Goal: Task Accomplishment & Management: Manage account settings

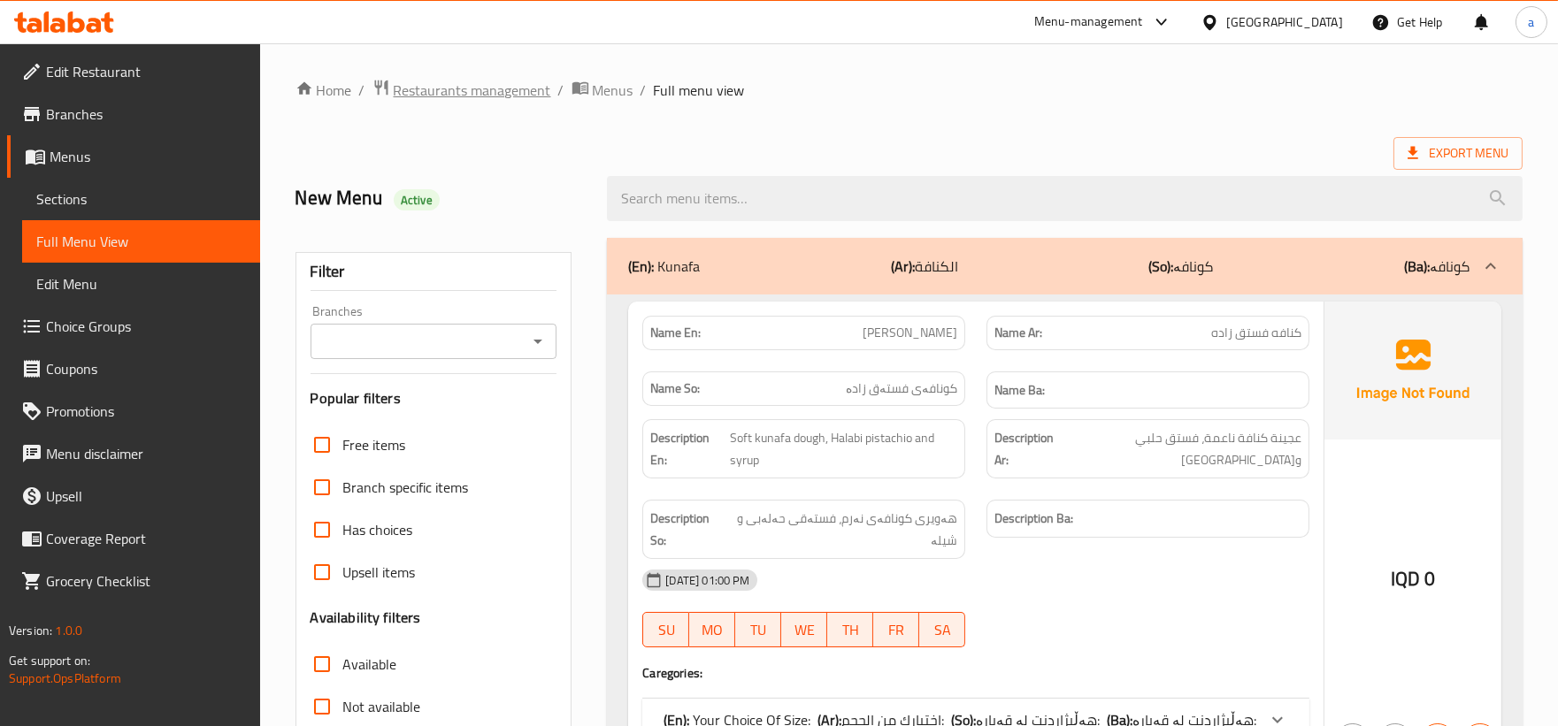
click at [490, 81] on span "Restaurants management" at bounding box center [472, 90] width 157 height 21
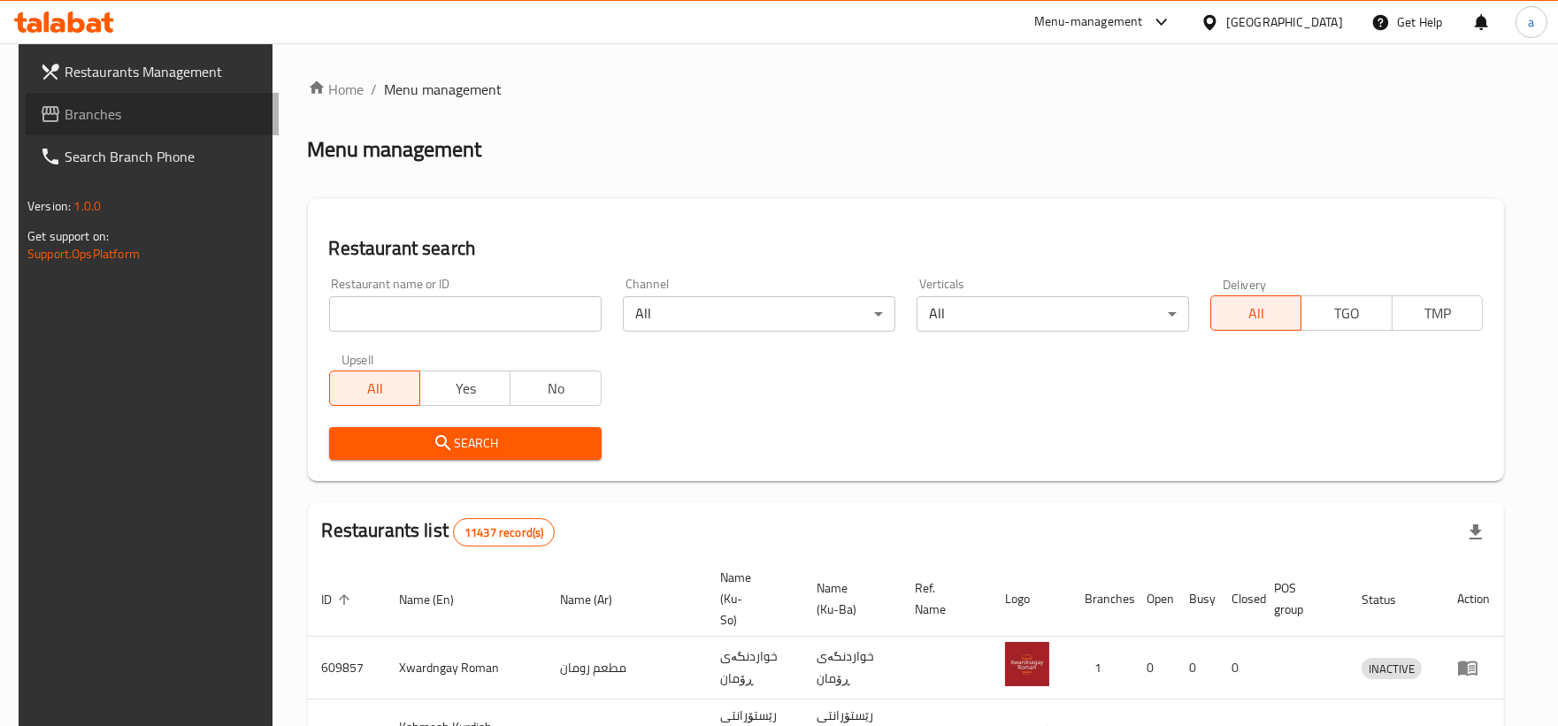
click at [154, 98] on link "Branches" at bounding box center [152, 114] width 253 height 42
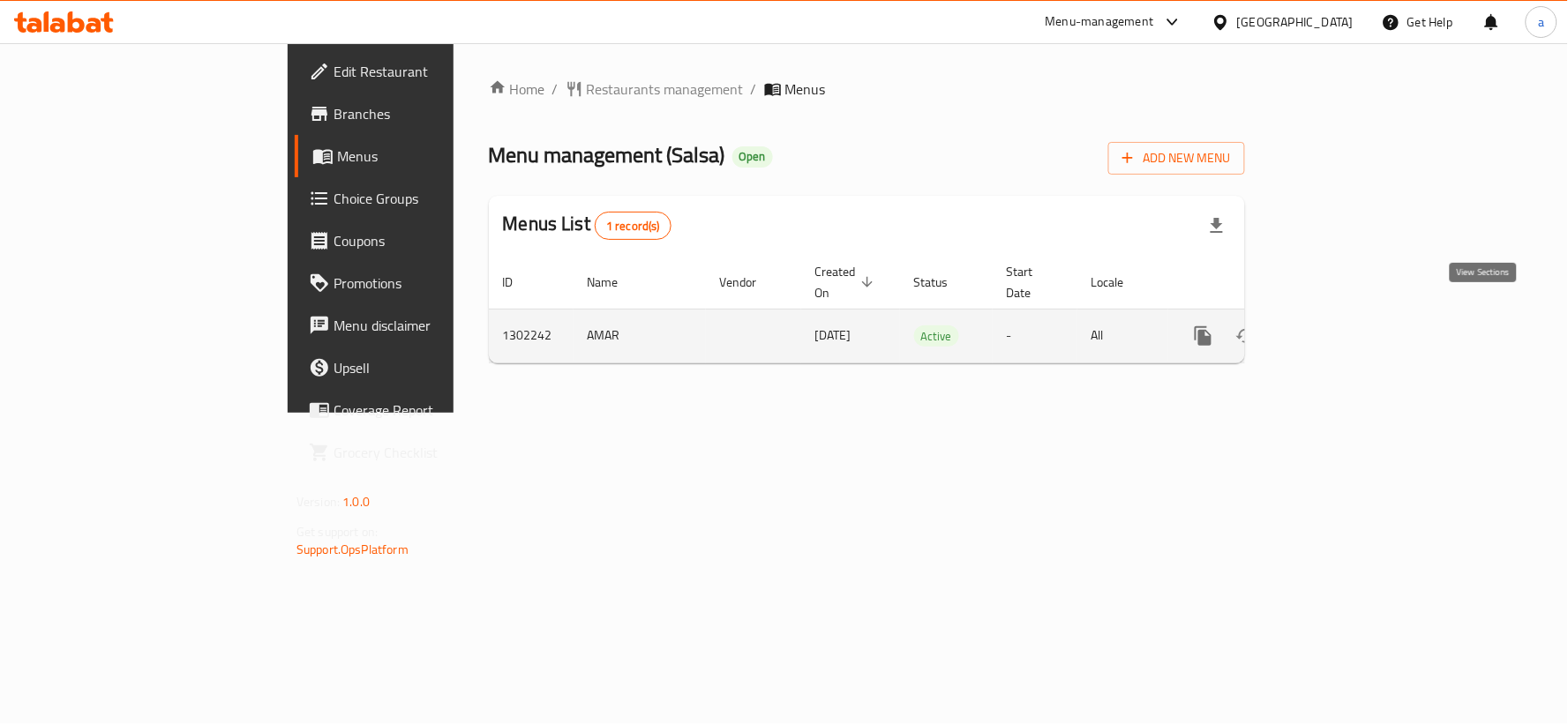
click at [1341, 325] on icon "enhanced table" at bounding box center [1330, 335] width 21 height 21
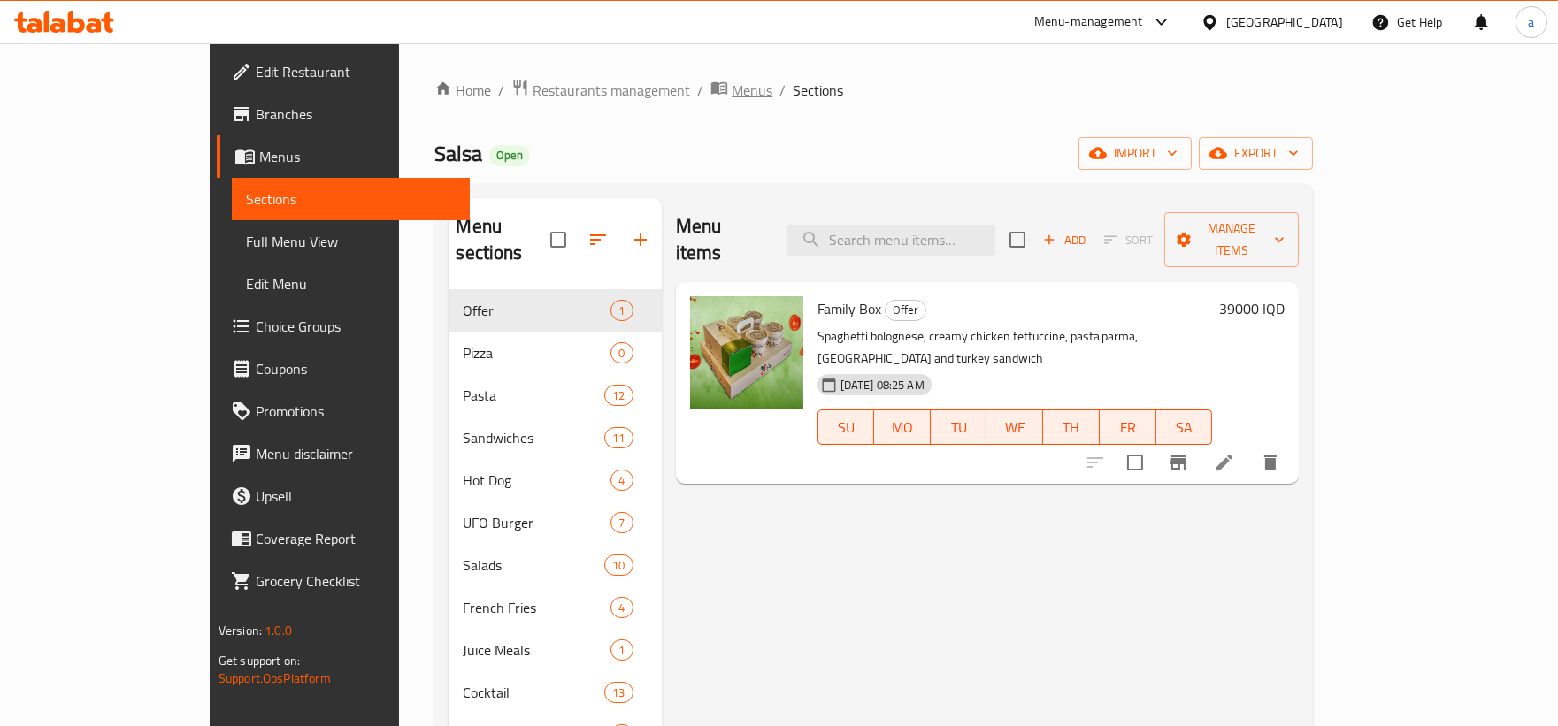
click at [731, 100] on span "Menus" at bounding box center [751, 90] width 41 height 21
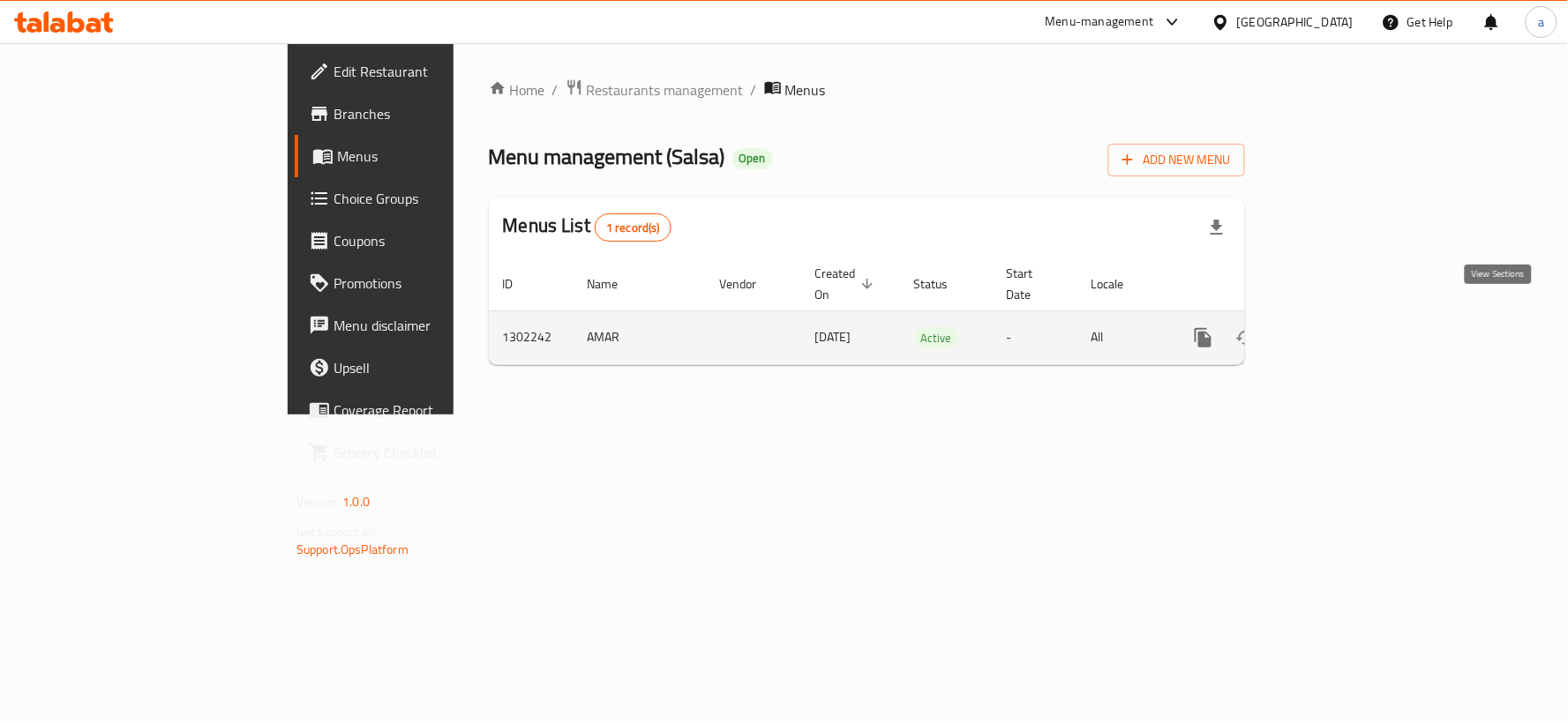
click at [1339, 330] on icon "enhanced table" at bounding box center [1331, 338] width 16 height 16
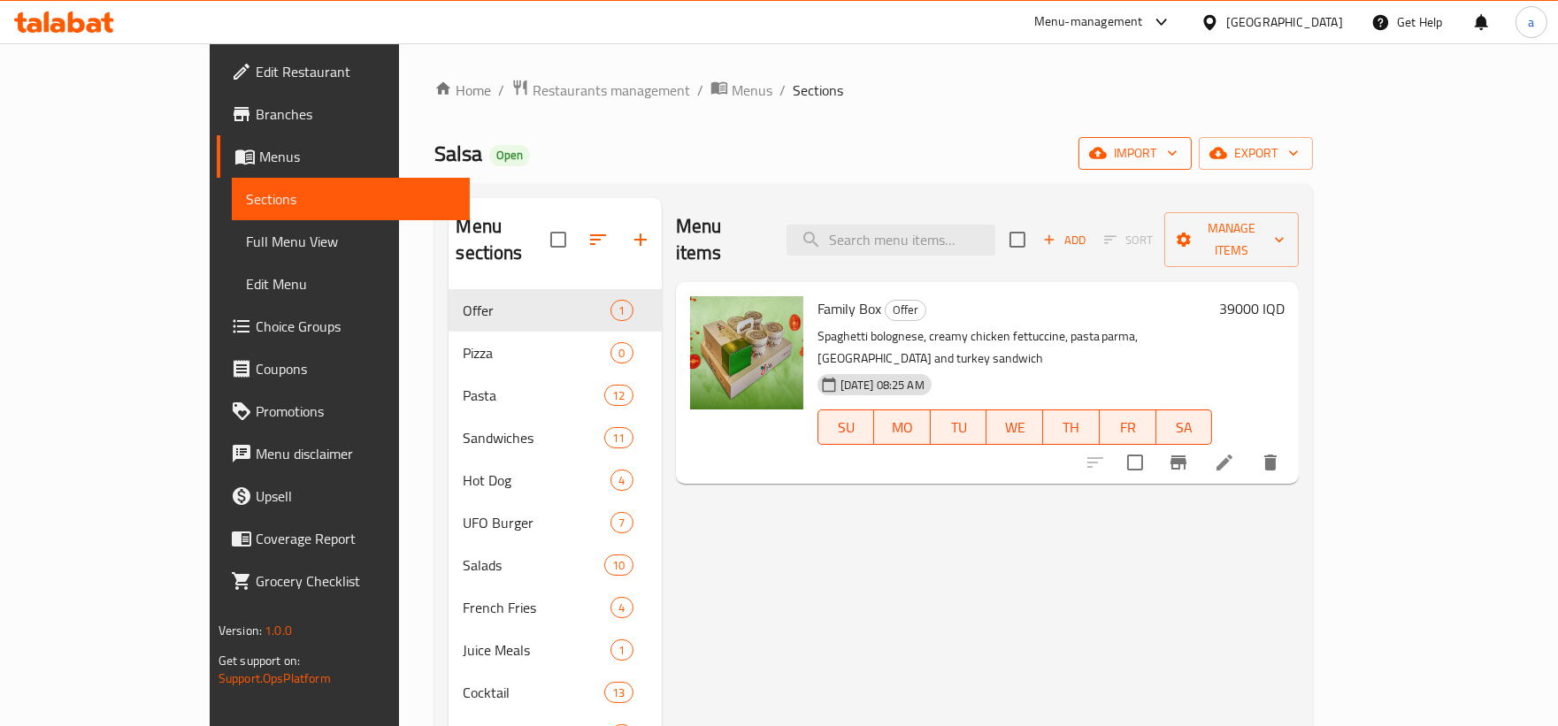
click at [1177, 149] on span "import" at bounding box center [1134, 153] width 85 height 22
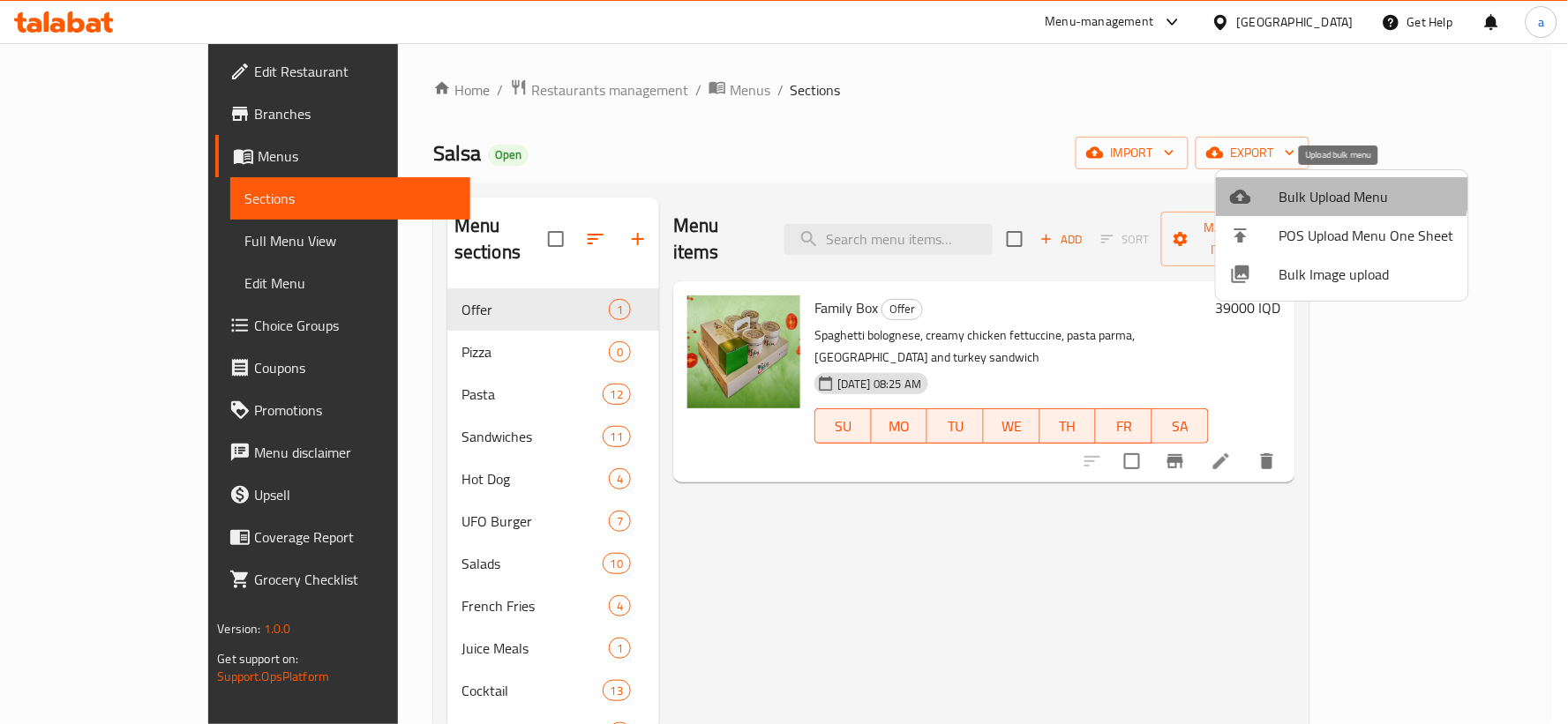
click at [1336, 186] on span "Bulk Upload Menu" at bounding box center [1367, 196] width 175 height 21
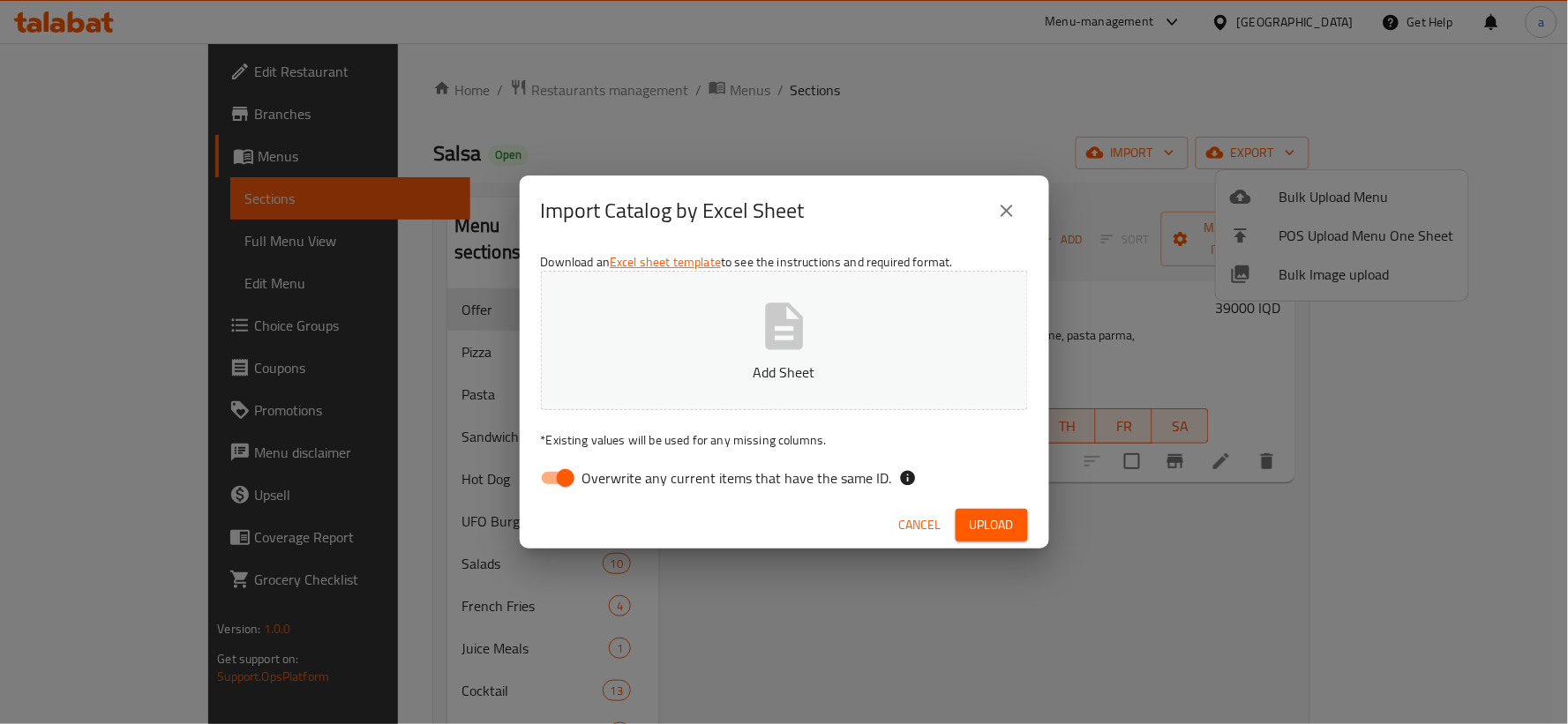
click at [563, 473] on input "Overwrite any current items that have the same ID." at bounding box center [566, 479] width 101 height 34
checkbox input "false"
click at [653, 371] on p "Add Sheet" at bounding box center [784, 372] width 432 height 21
click at [992, 526] on span "Upload" at bounding box center [991, 526] width 44 height 22
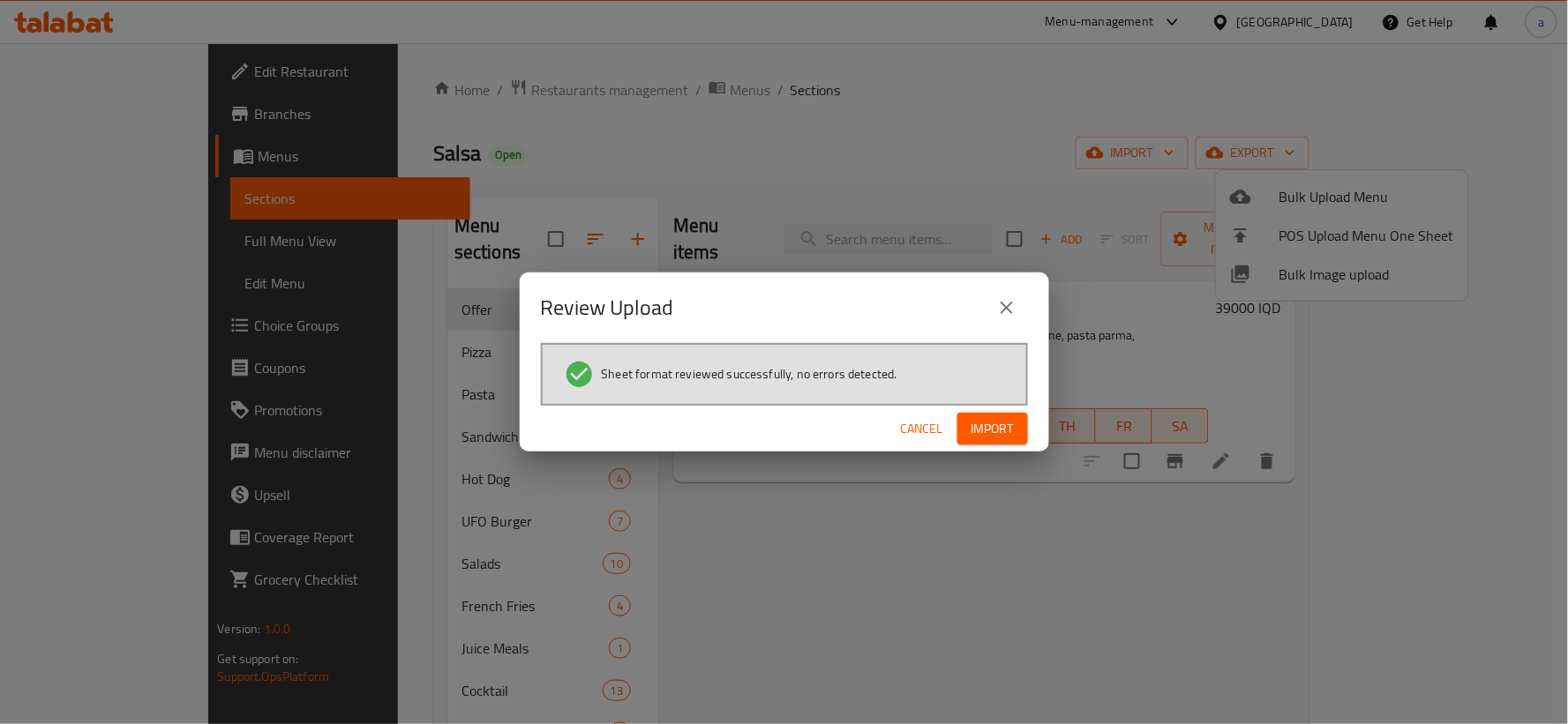
click at [1000, 439] on button "Import" at bounding box center [992, 429] width 71 height 33
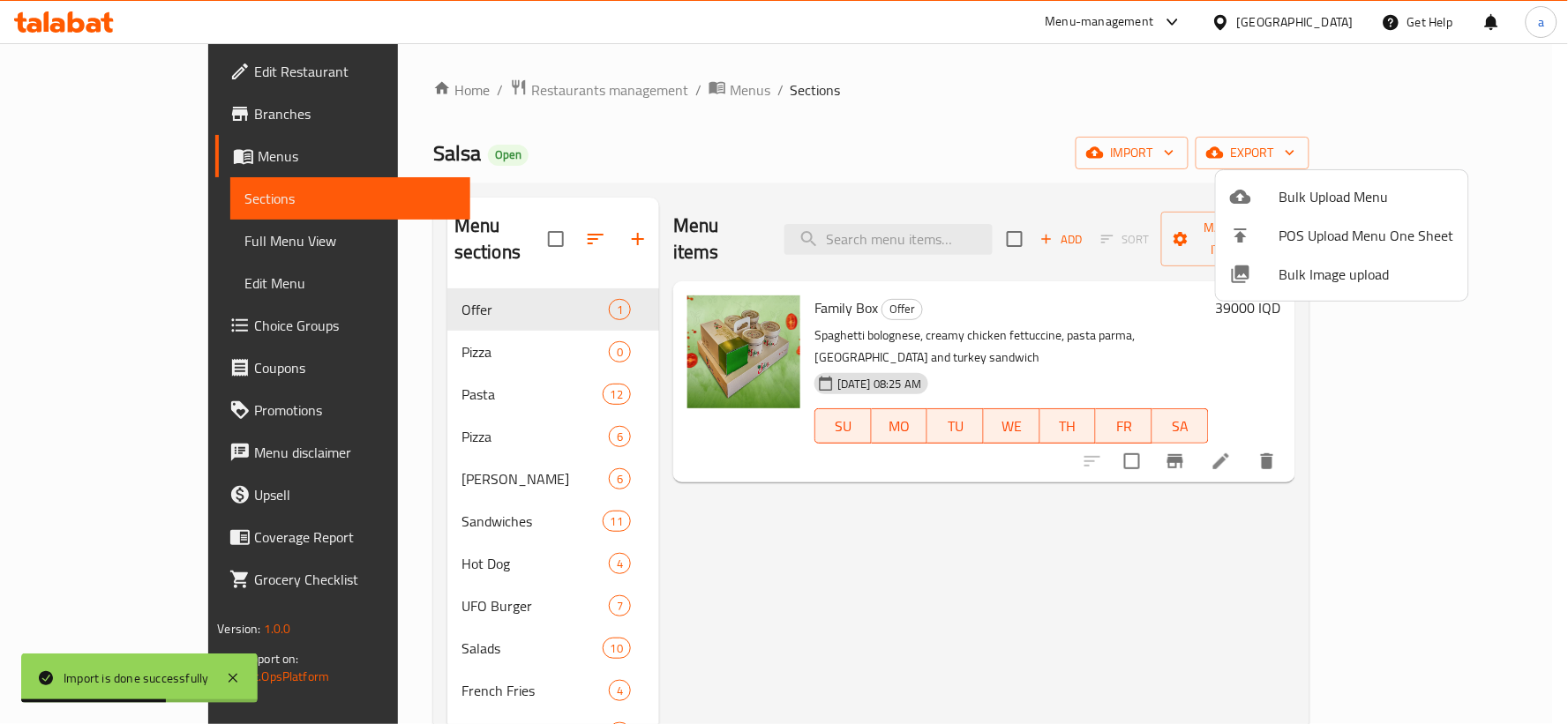
click at [534, 231] on div at bounding box center [784, 362] width 1568 height 724
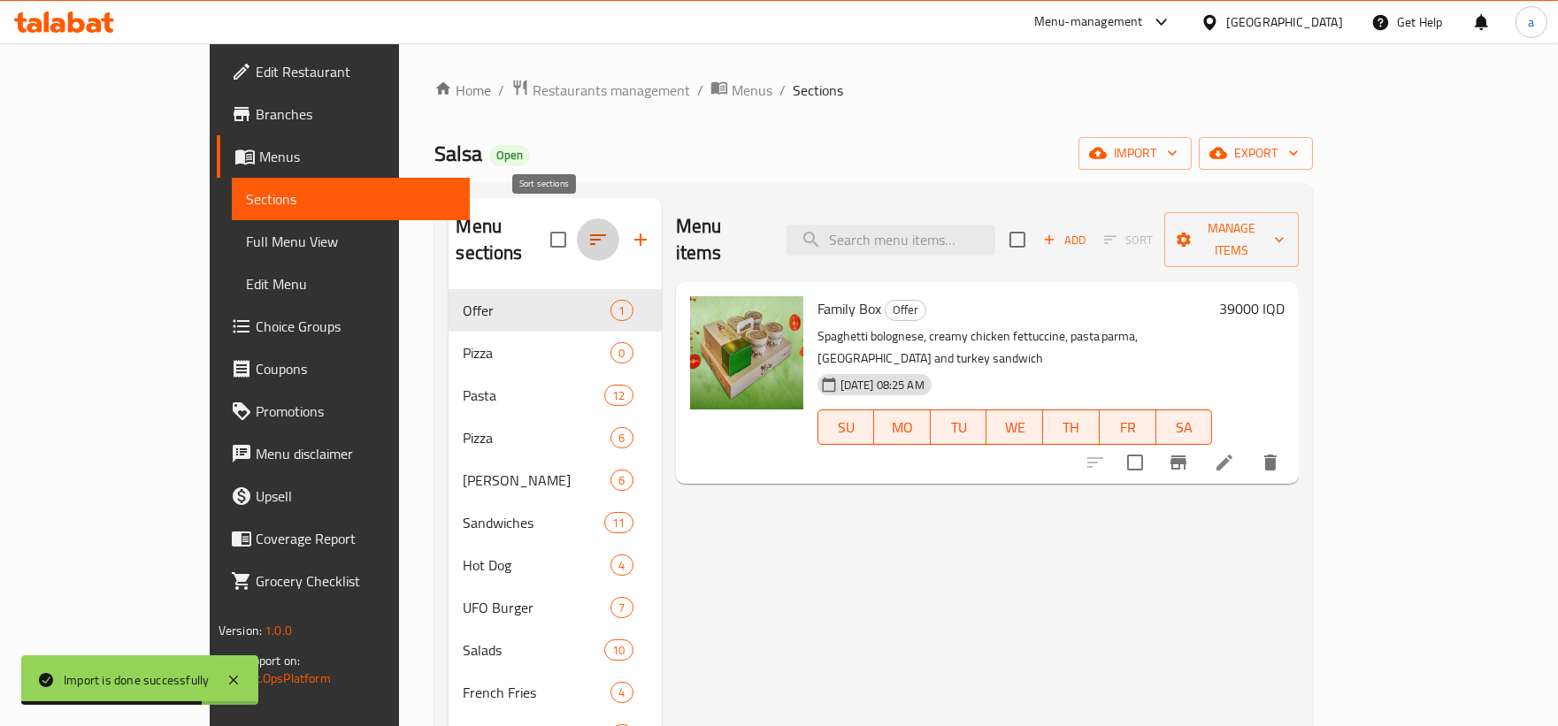
click at [587, 232] on icon "button" at bounding box center [597, 239] width 21 height 21
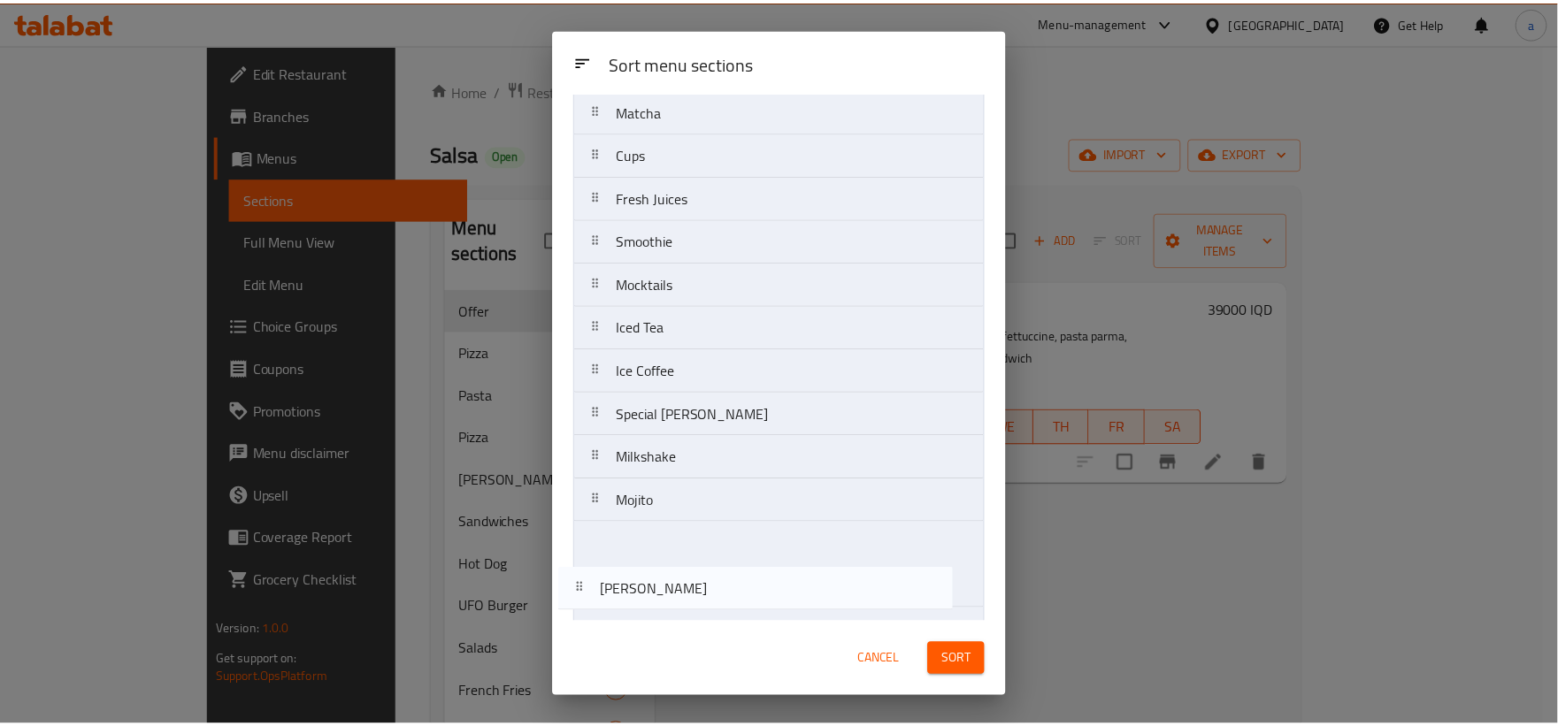
scroll to position [571, 0]
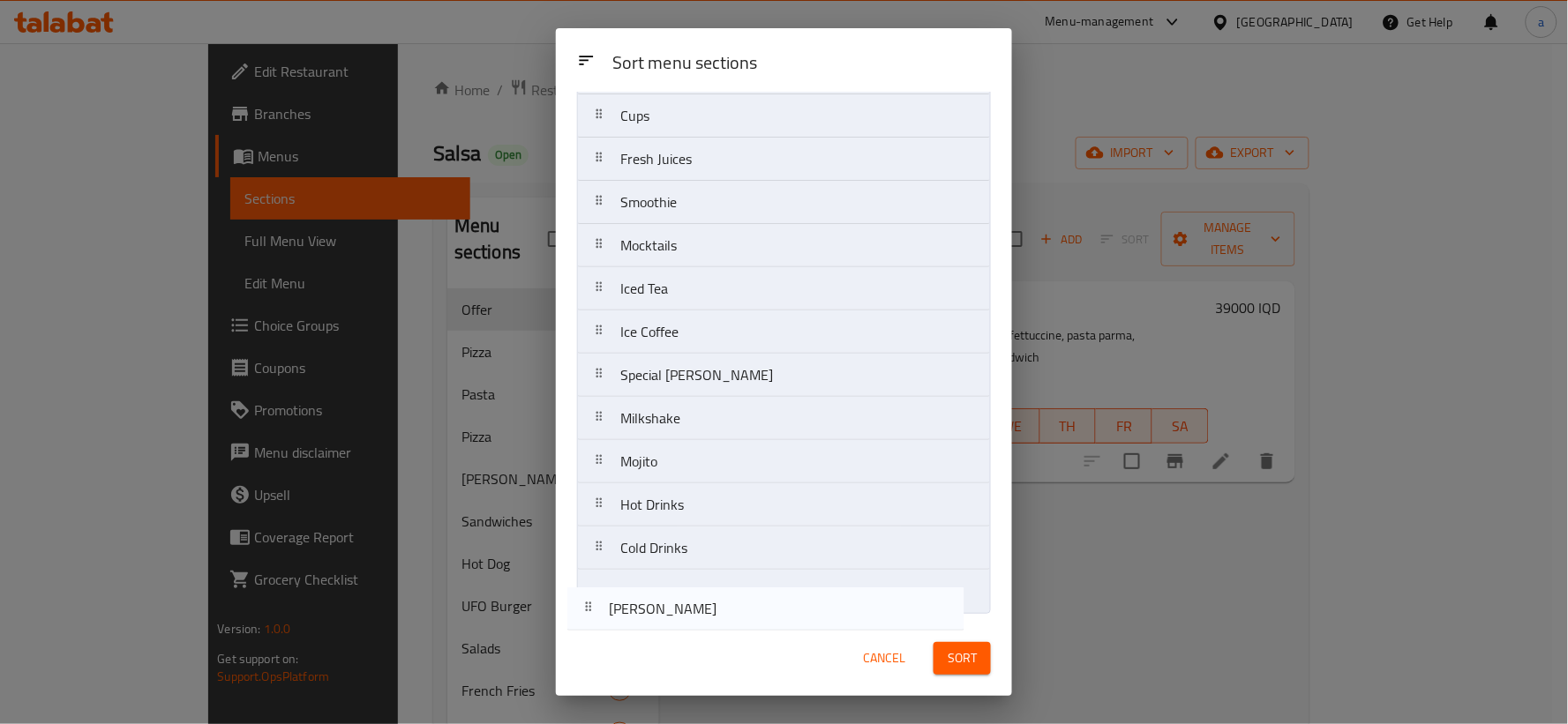
drag, startPoint x: 684, startPoint y: 345, endPoint x: 684, endPoint y: 615, distance: 270.0
click at [674, 623] on div "Sort menu sections Sort menu sections Offer Pizza Pasta Pizza aram Sandwiches H…" at bounding box center [783, 362] width 456 height 668
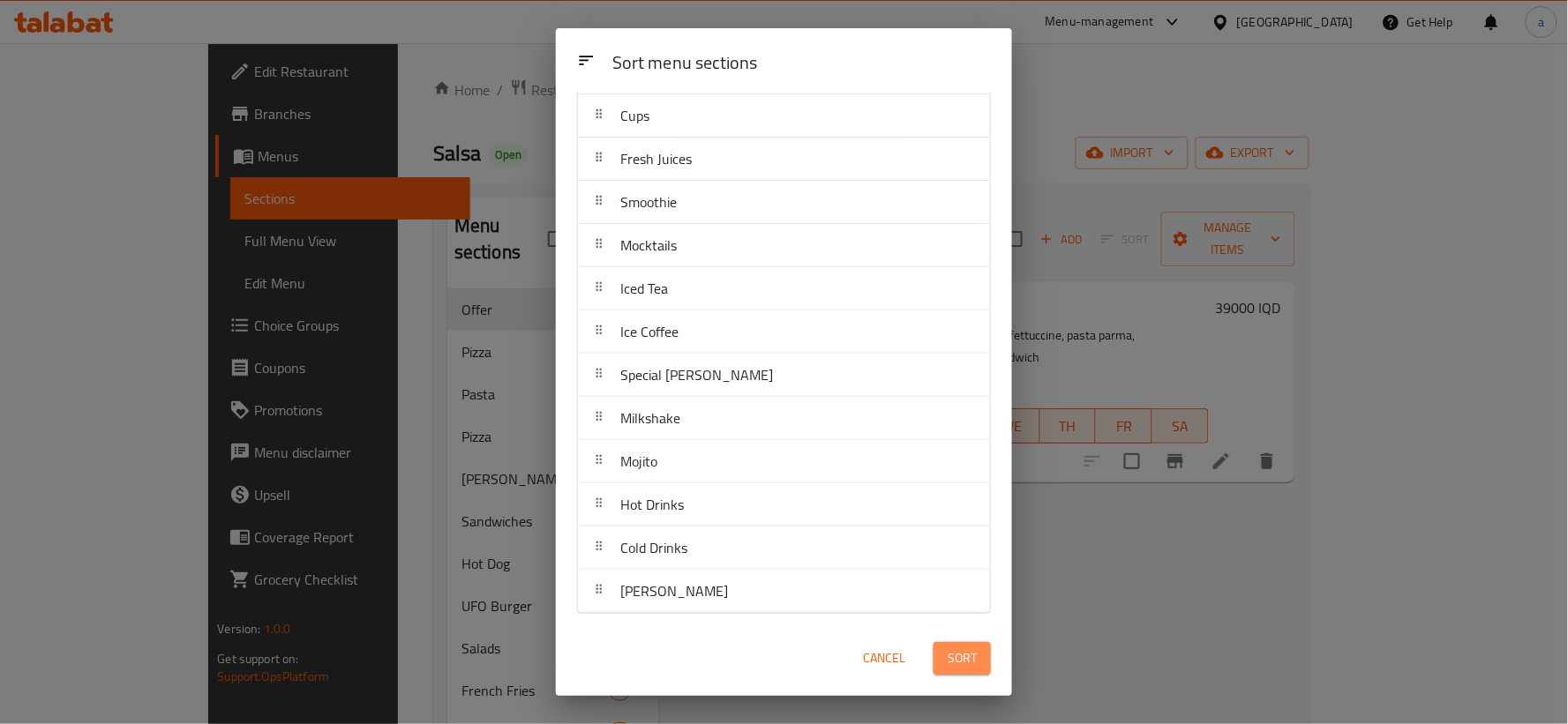
click at [946, 666] on button "Sort" at bounding box center [962, 658] width 57 height 33
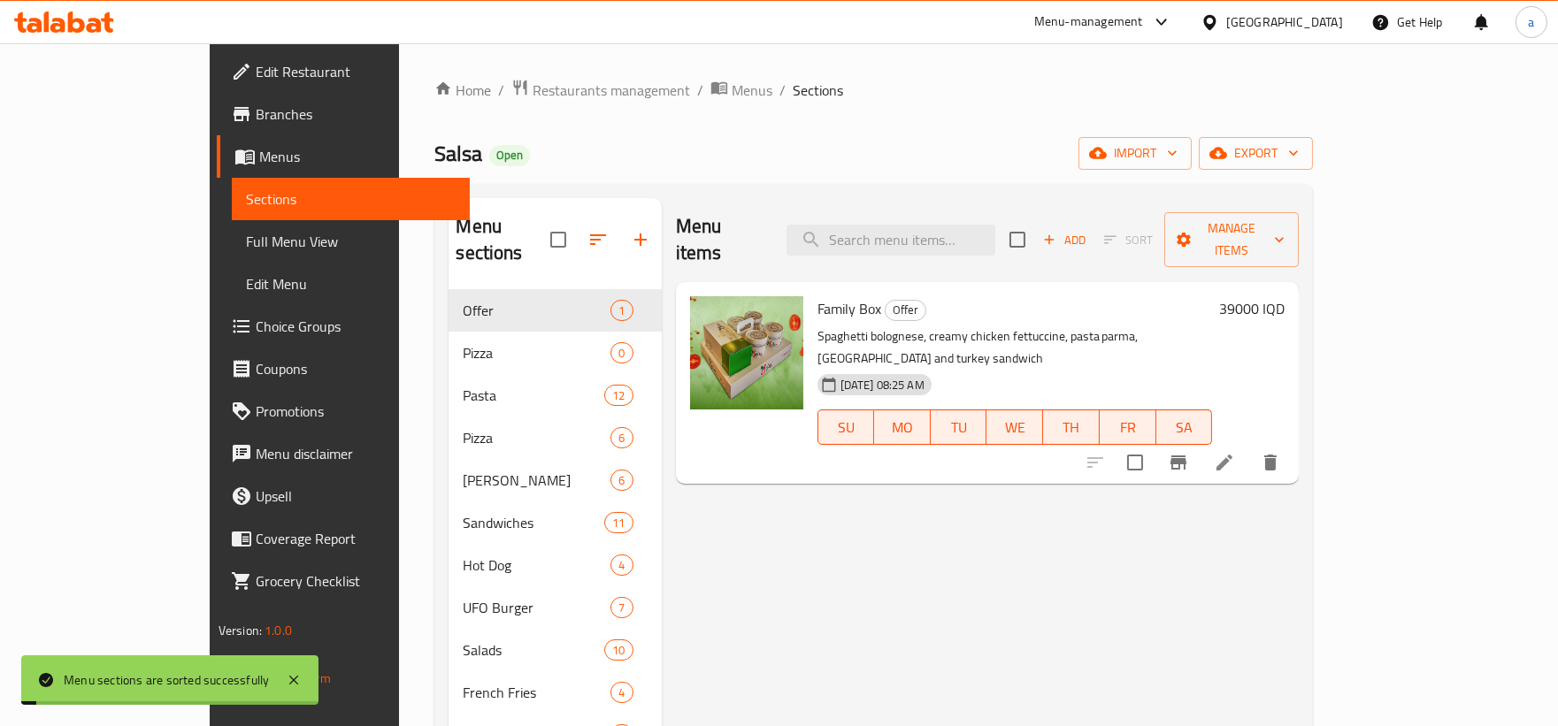
scroll to position [327, 0]
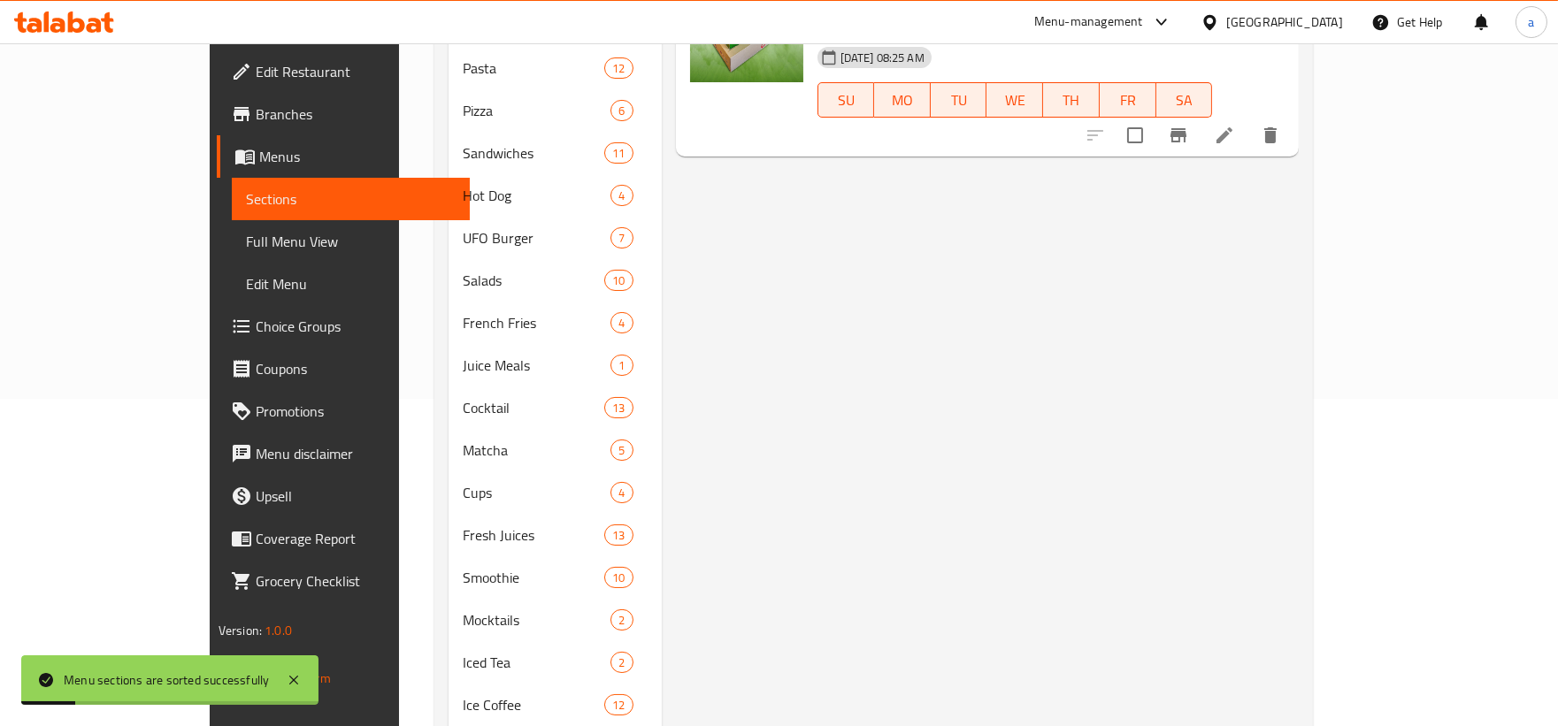
click at [246, 252] on span "Full Menu View" at bounding box center [351, 241] width 210 height 21
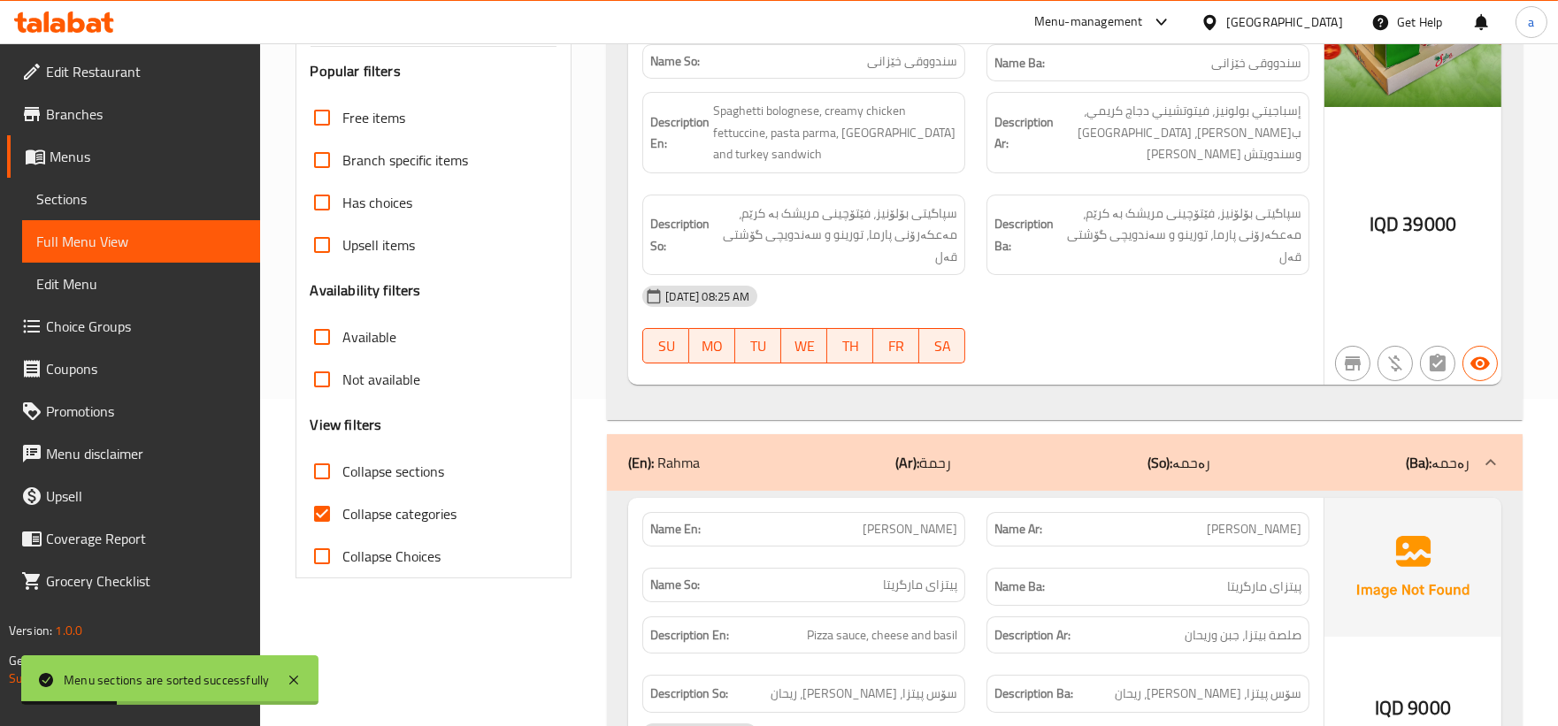
click at [356, 519] on span "Collapse categories" at bounding box center [400, 513] width 114 height 21
click at [343, 519] on input "Collapse categories" at bounding box center [322, 514] width 42 height 42
checkbox input "false"
click at [319, 474] on input "Collapse sections" at bounding box center [322, 471] width 42 height 42
checkbox input "true"
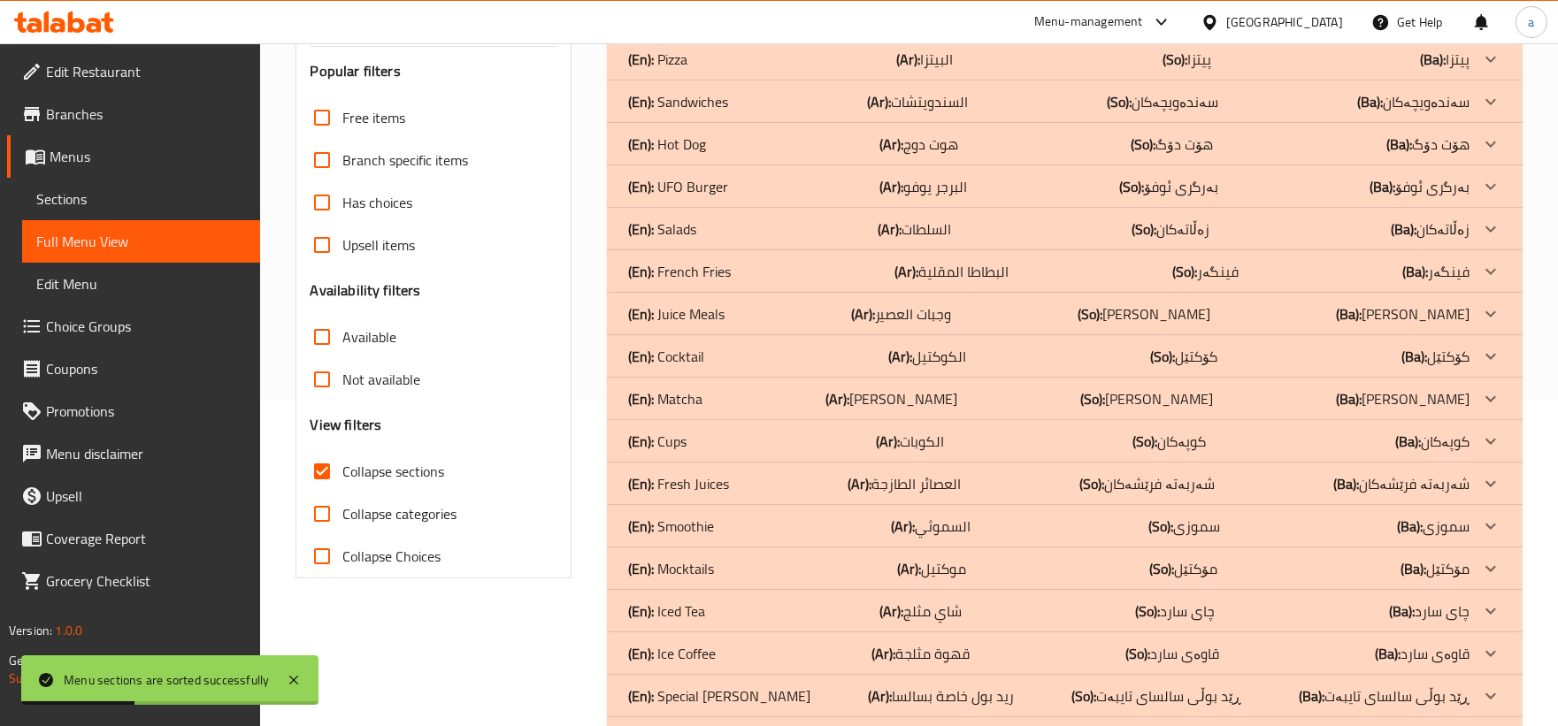
scroll to position [566, 0]
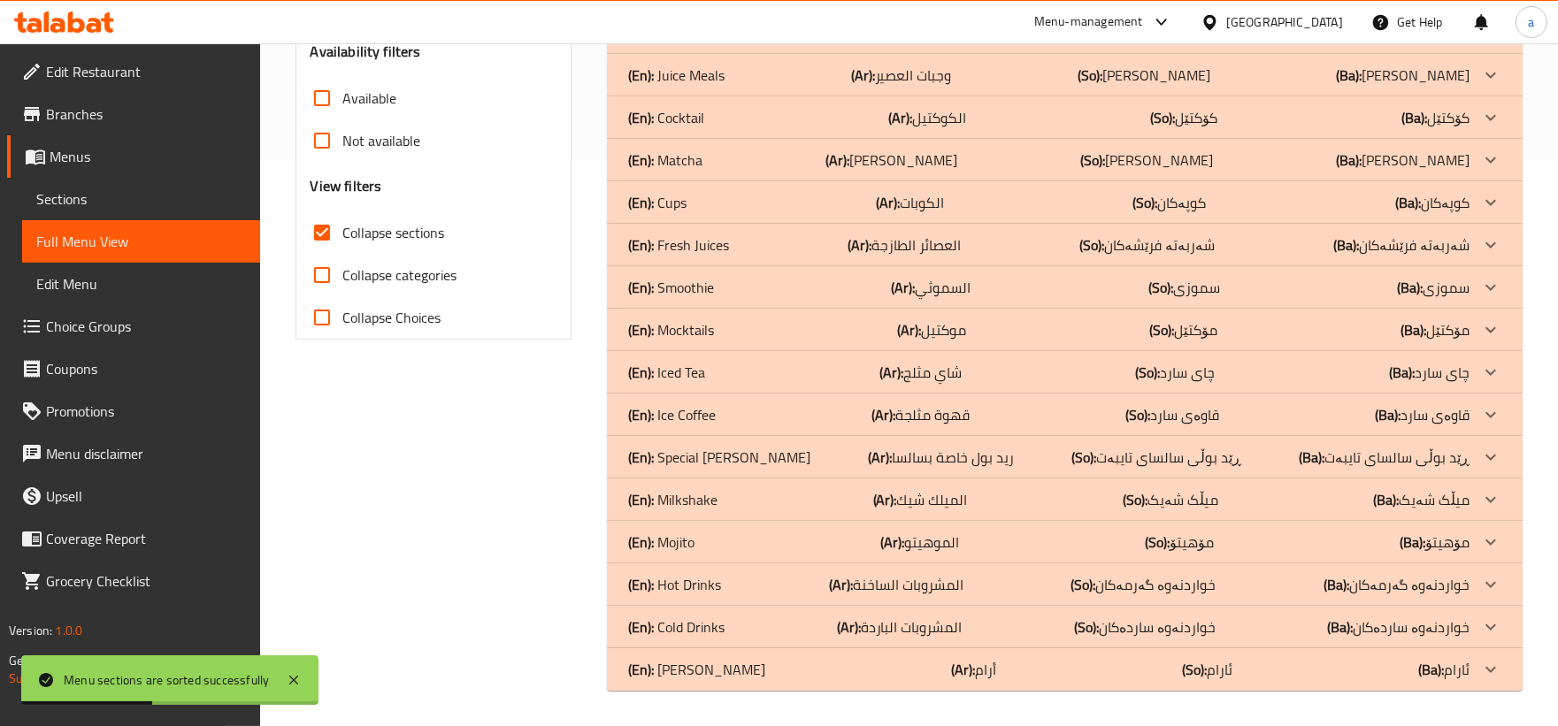
click at [747, 669] on div "(En): aram (Ar): أرام (So): ئارام (Ba): ئارام" at bounding box center [1048, 669] width 841 height 21
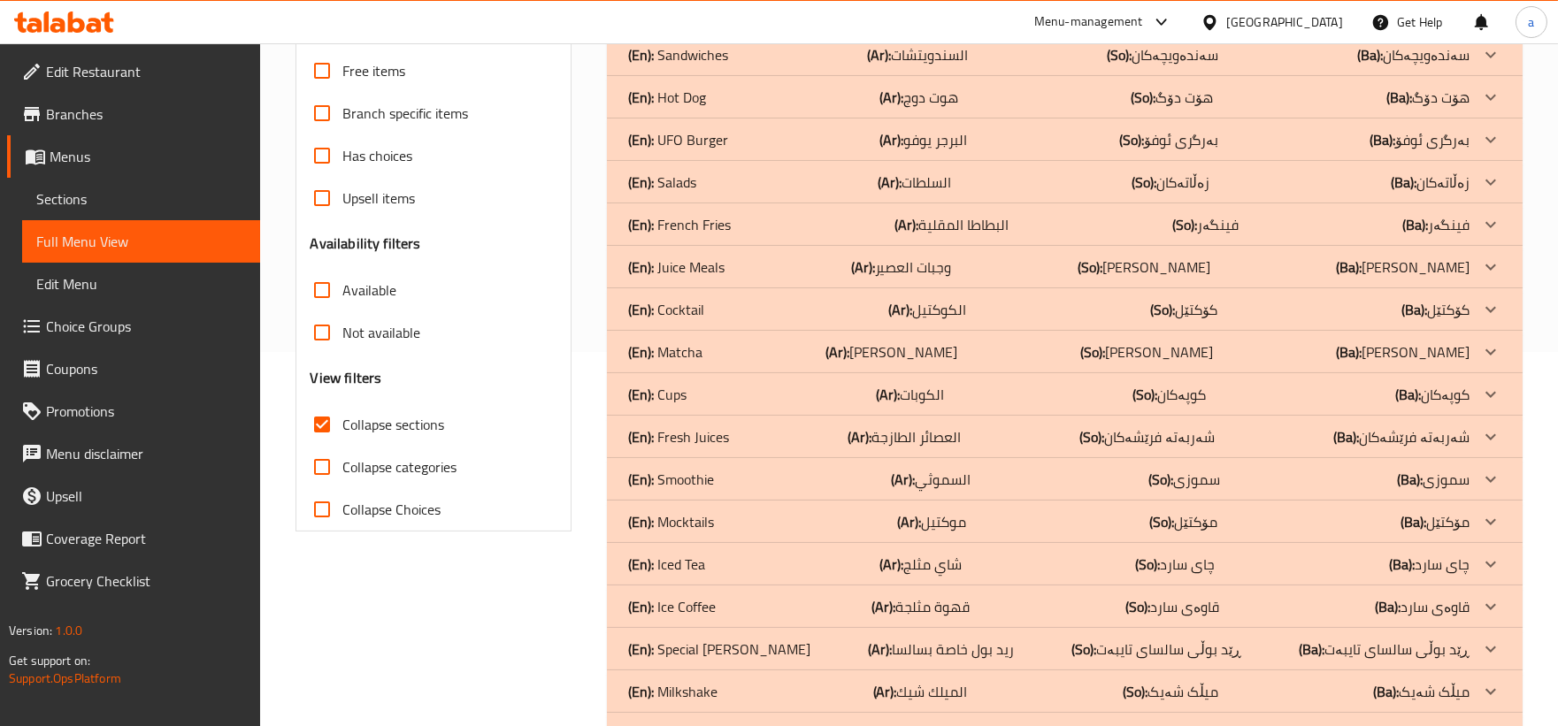
scroll to position [327, 0]
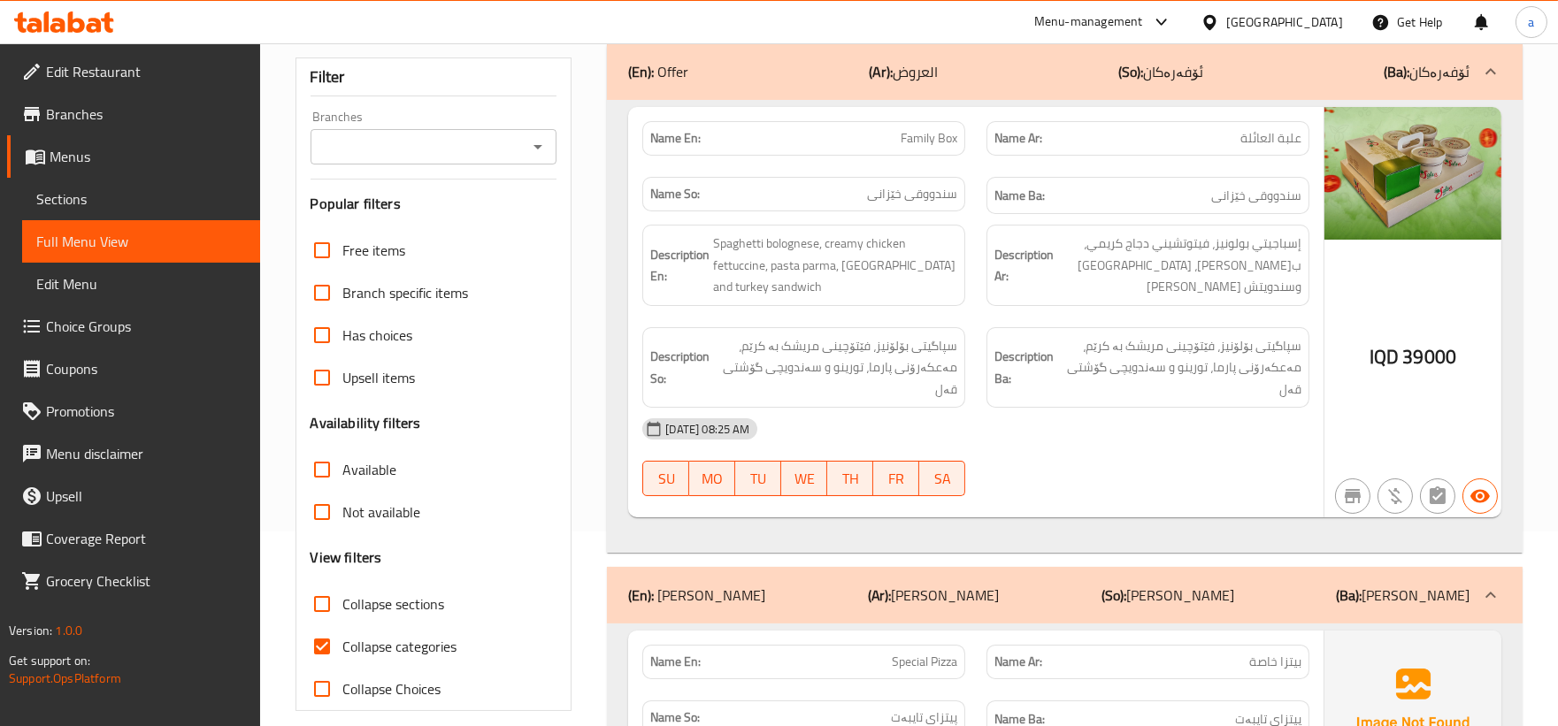
scroll to position [327, 0]
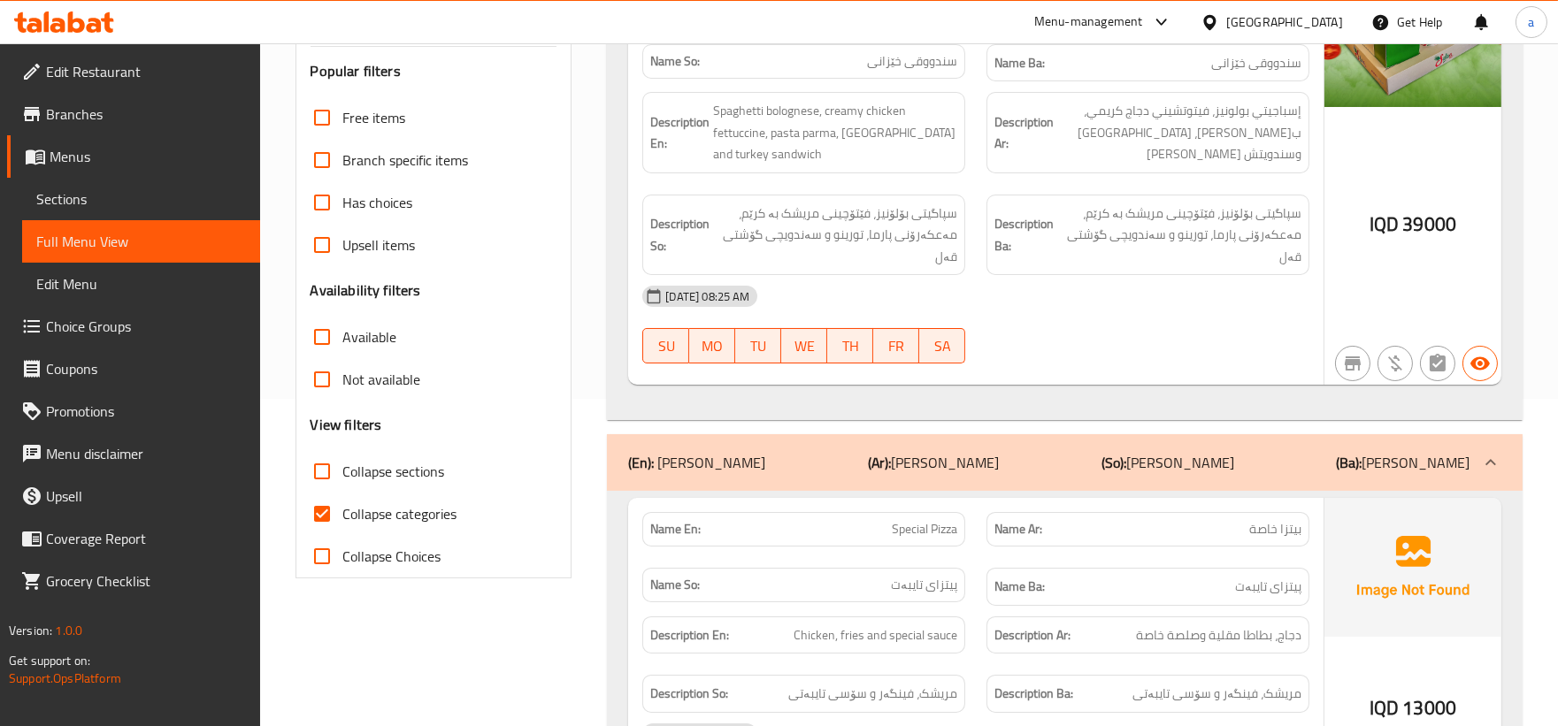
click at [322, 502] on input "Collapse categories" at bounding box center [322, 514] width 42 height 42
checkbox input "false"
click at [320, 457] on input "Collapse sections" at bounding box center [322, 471] width 42 height 42
checkbox input "true"
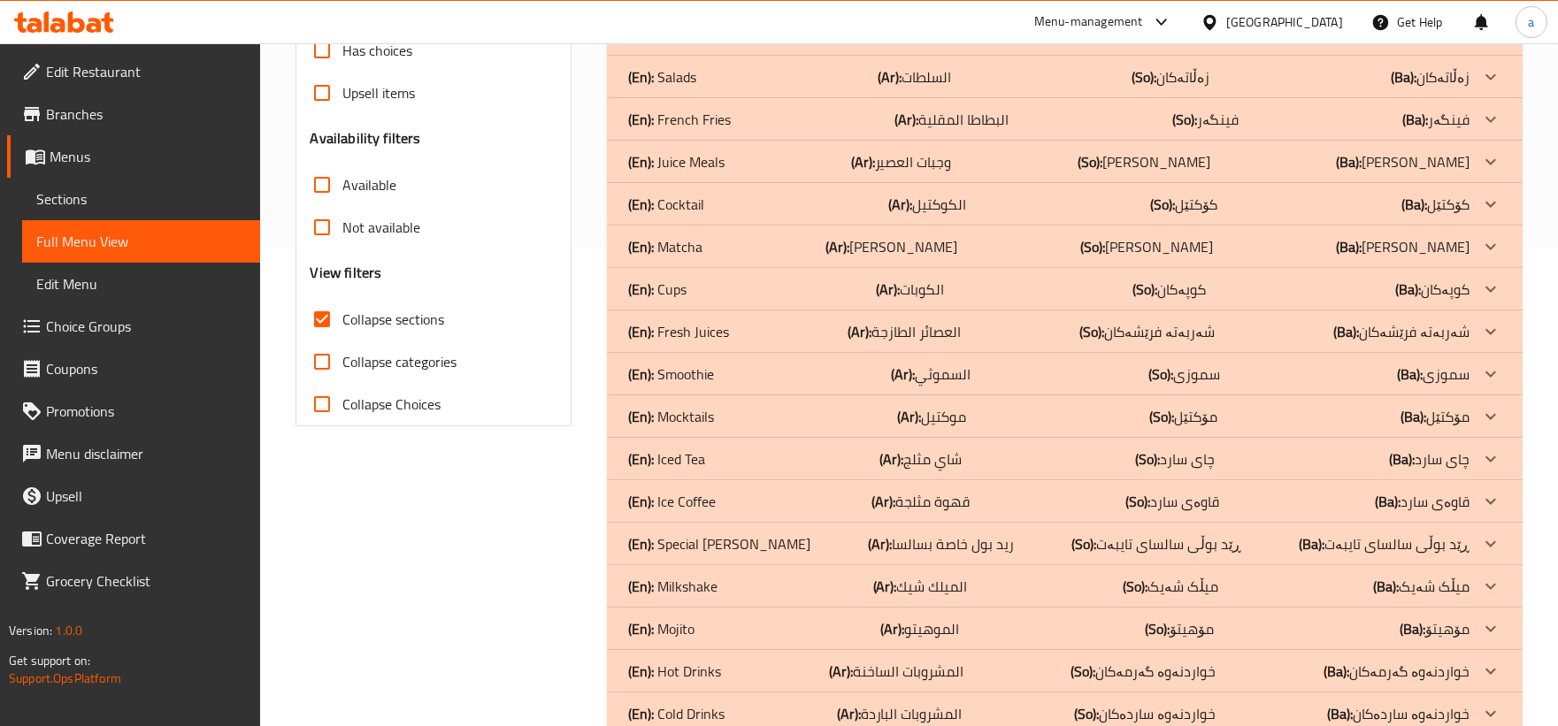
scroll to position [566, 0]
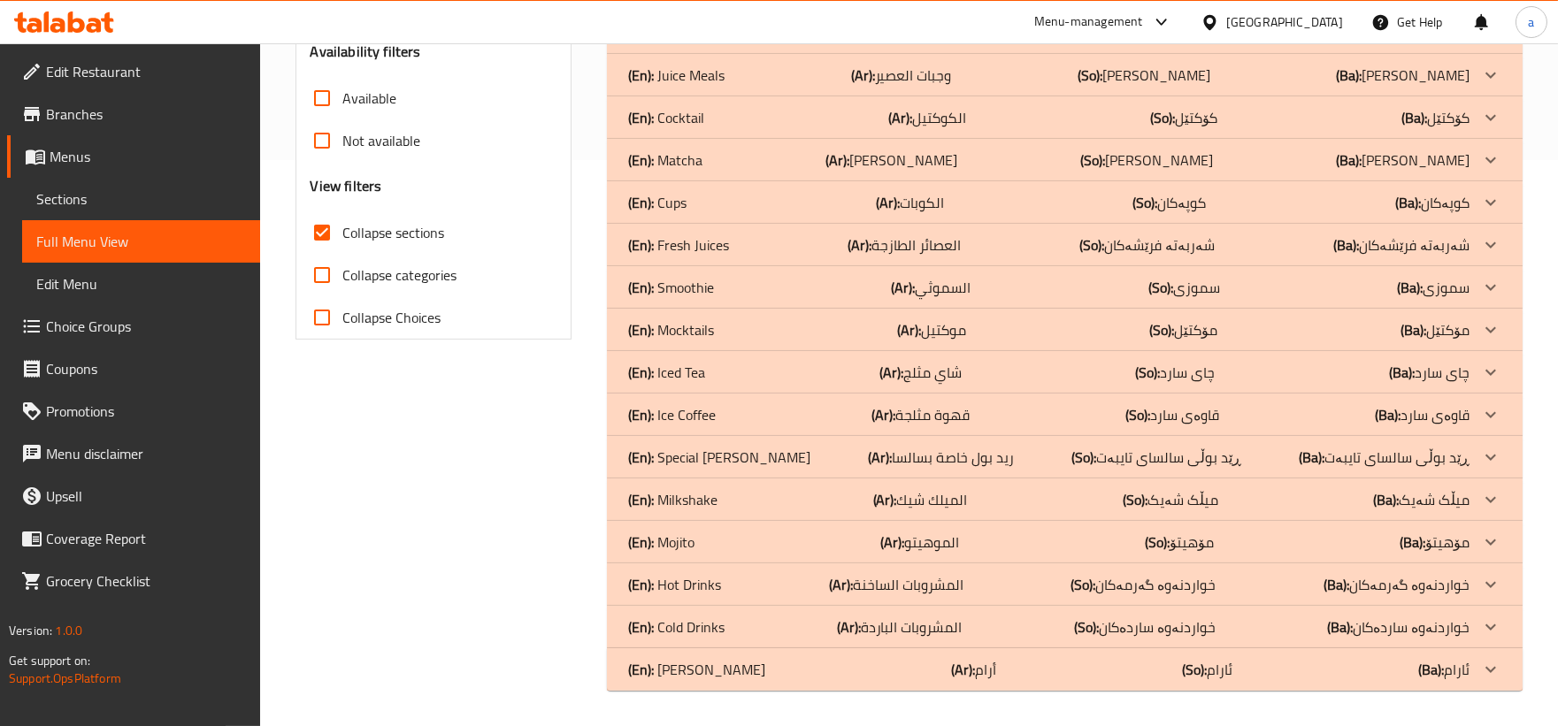
click at [1256, 667] on div "(En): aram (Ar): أرام (So): ئارام (Ba): ئارام" at bounding box center [1048, 669] width 841 height 21
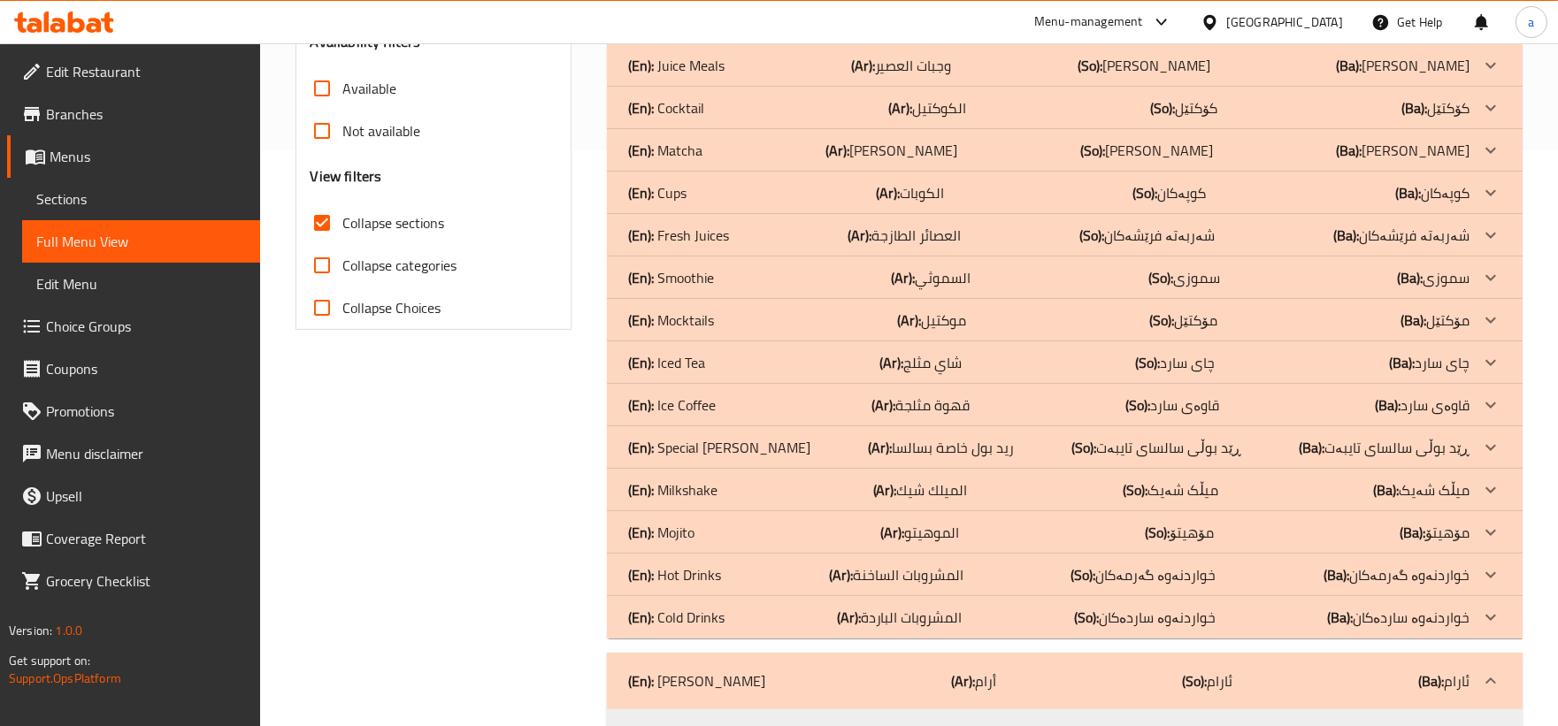
scroll to position [623, 0]
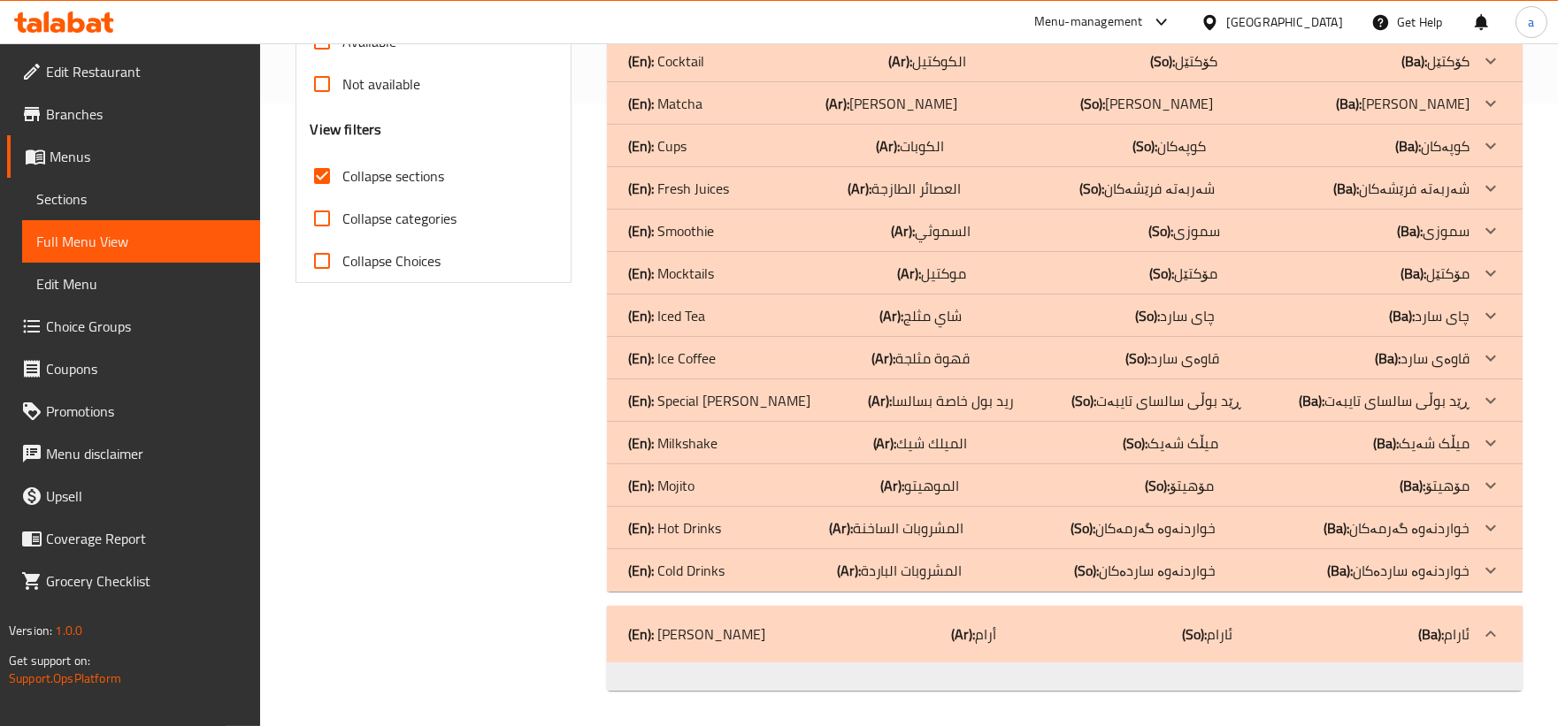
click at [1228, 641] on div "(En): aram (Ar): أرام (So): ئارام (Ba): ئارام" at bounding box center [1048, 634] width 841 height 21
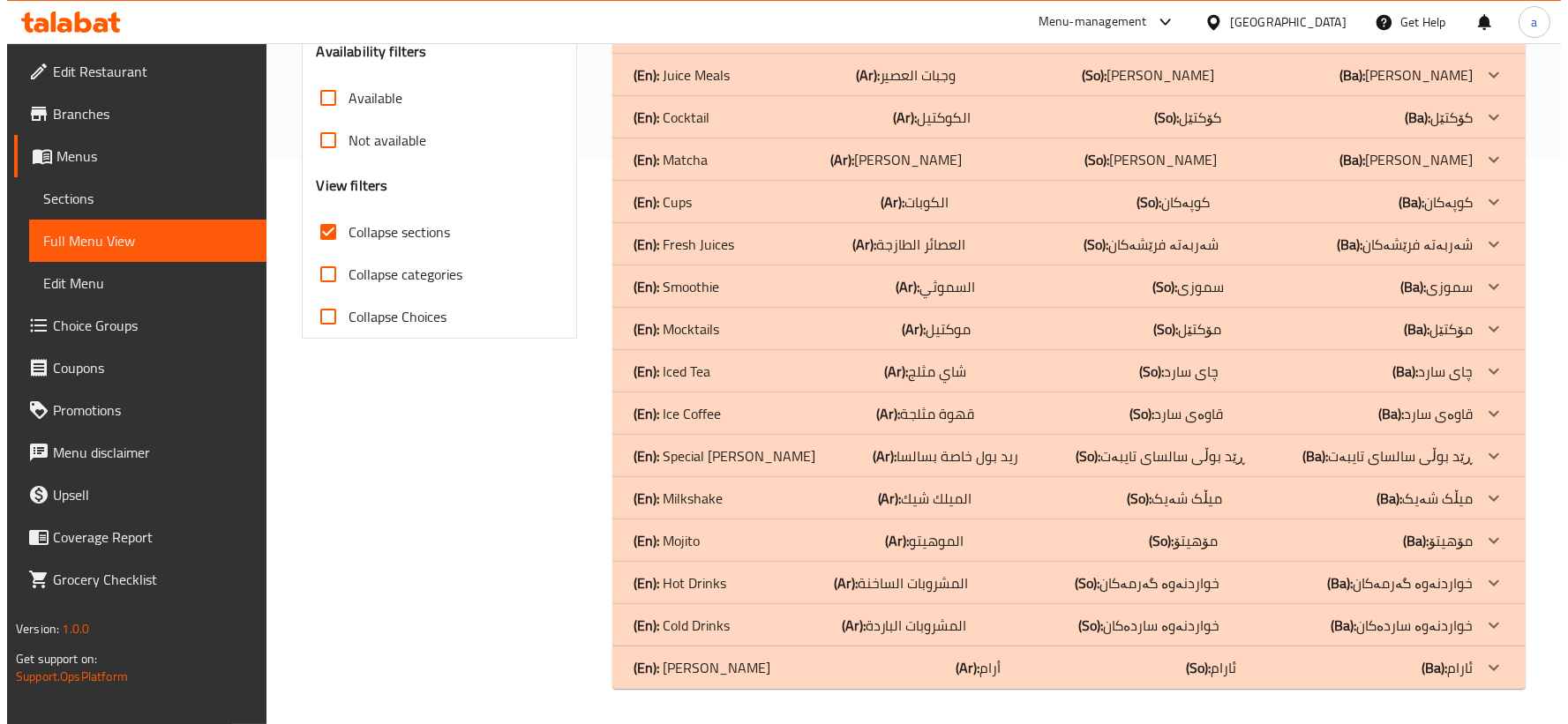
scroll to position [0, 0]
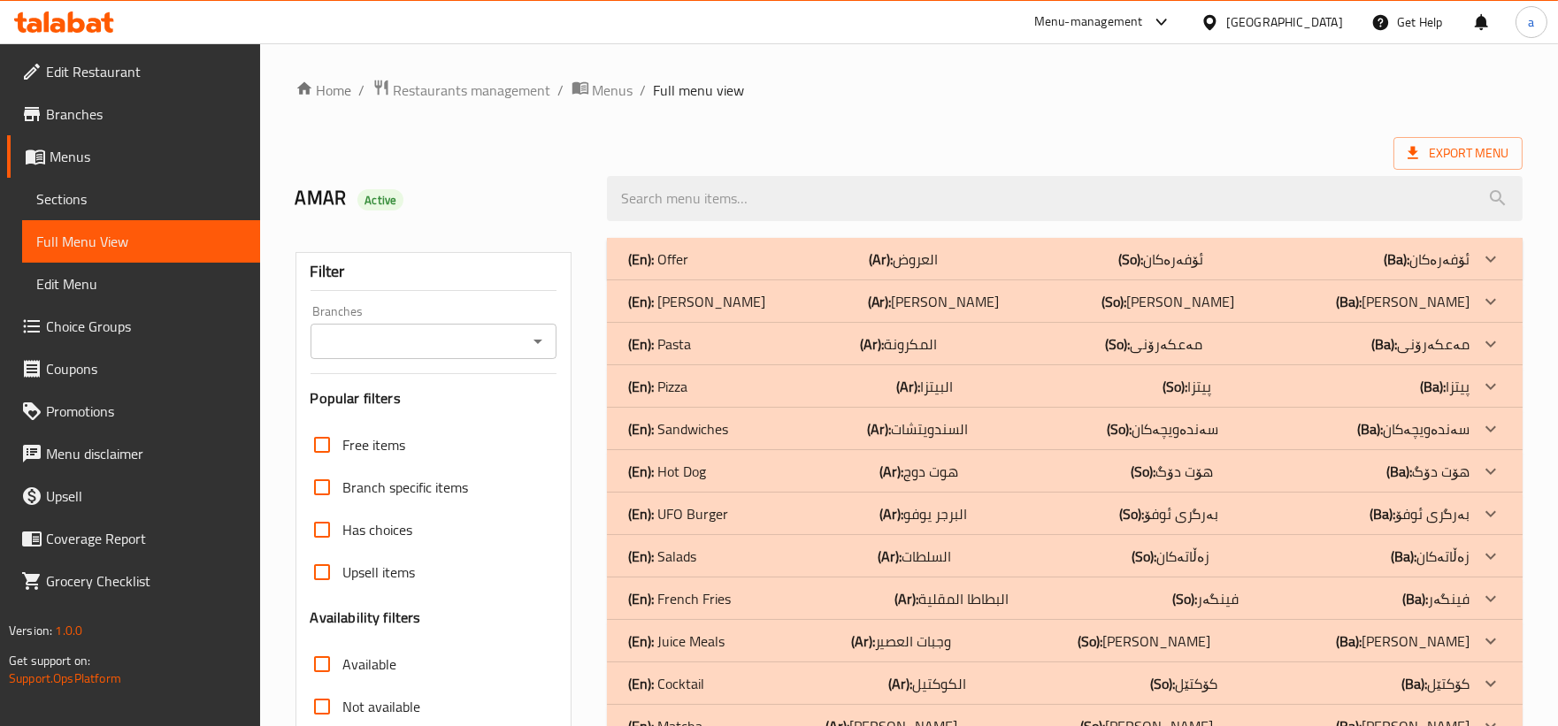
click at [819, 345] on div "(En): Pasta (Ar): المكرونة (So): مەعکەرۆنی (Ba): مەعکەرۆنی" at bounding box center [1048, 343] width 841 height 21
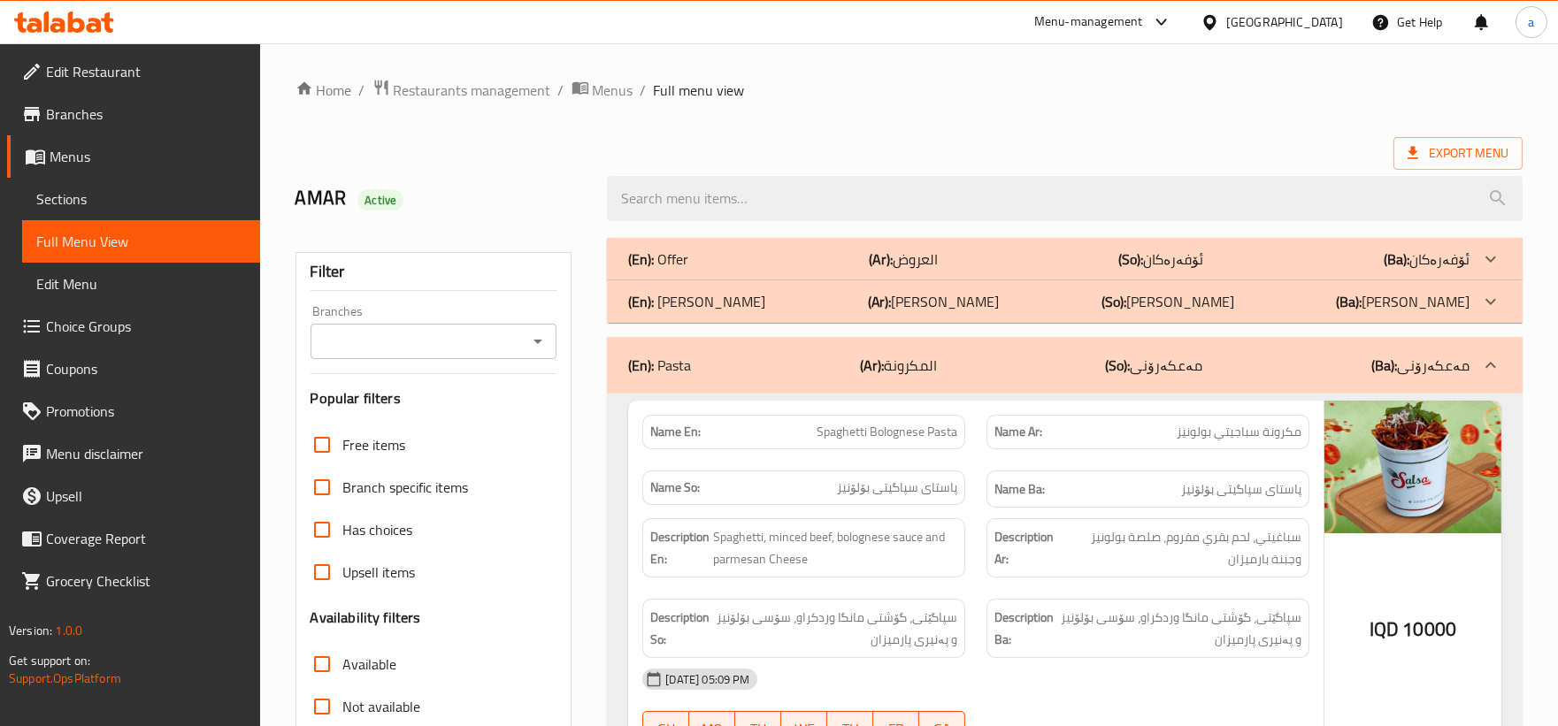
click at [819, 345] on div "(En): Pasta (Ar): المكرونة (So): مەعکەرۆنی (Ba): مەعکەرۆنی" at bounding box center [1064, 365] width 915 height 57
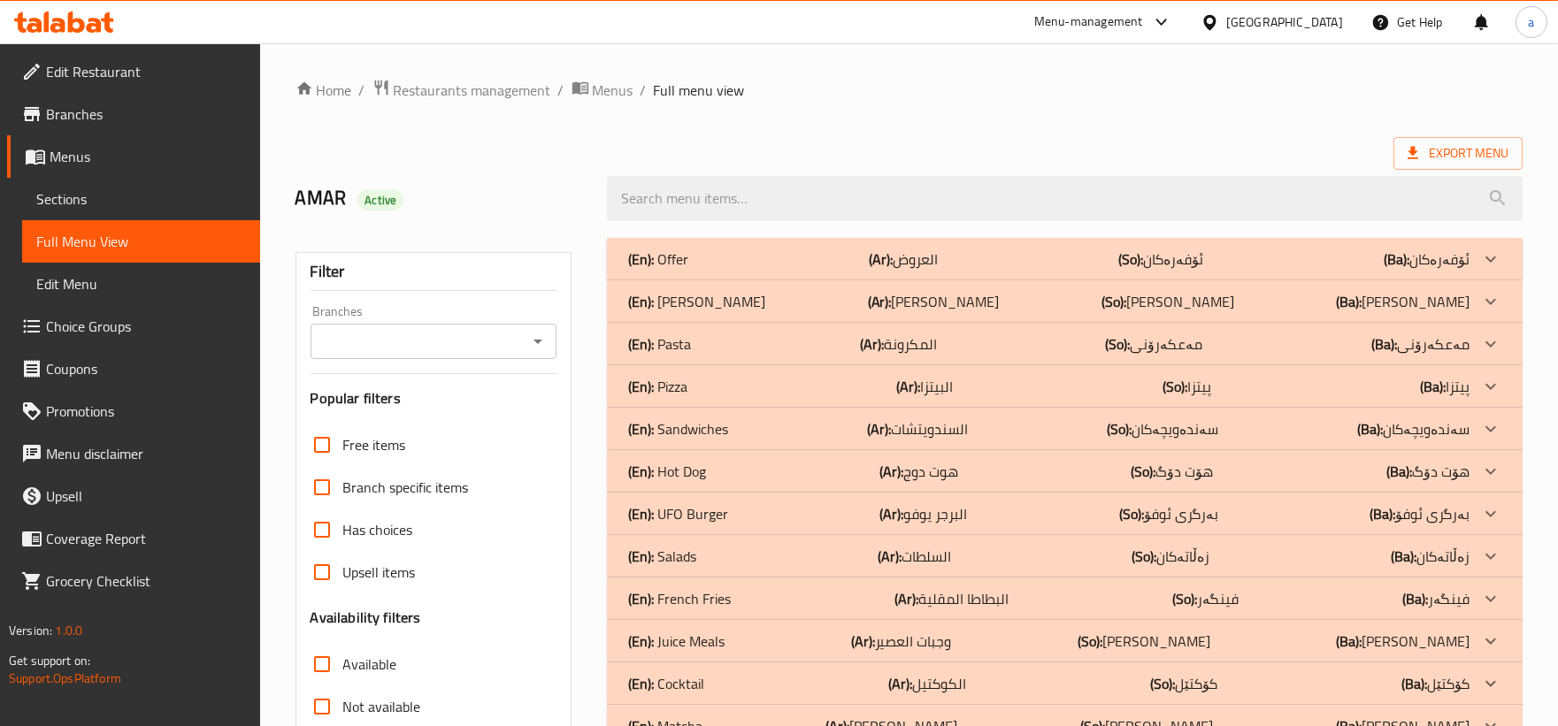
click at [801, 384] on div "(En): Pizza (Ar): البيتزا (So): پیتزا (Ba): پیتزا" at bounding box center [1048, 386] width 841 height 21
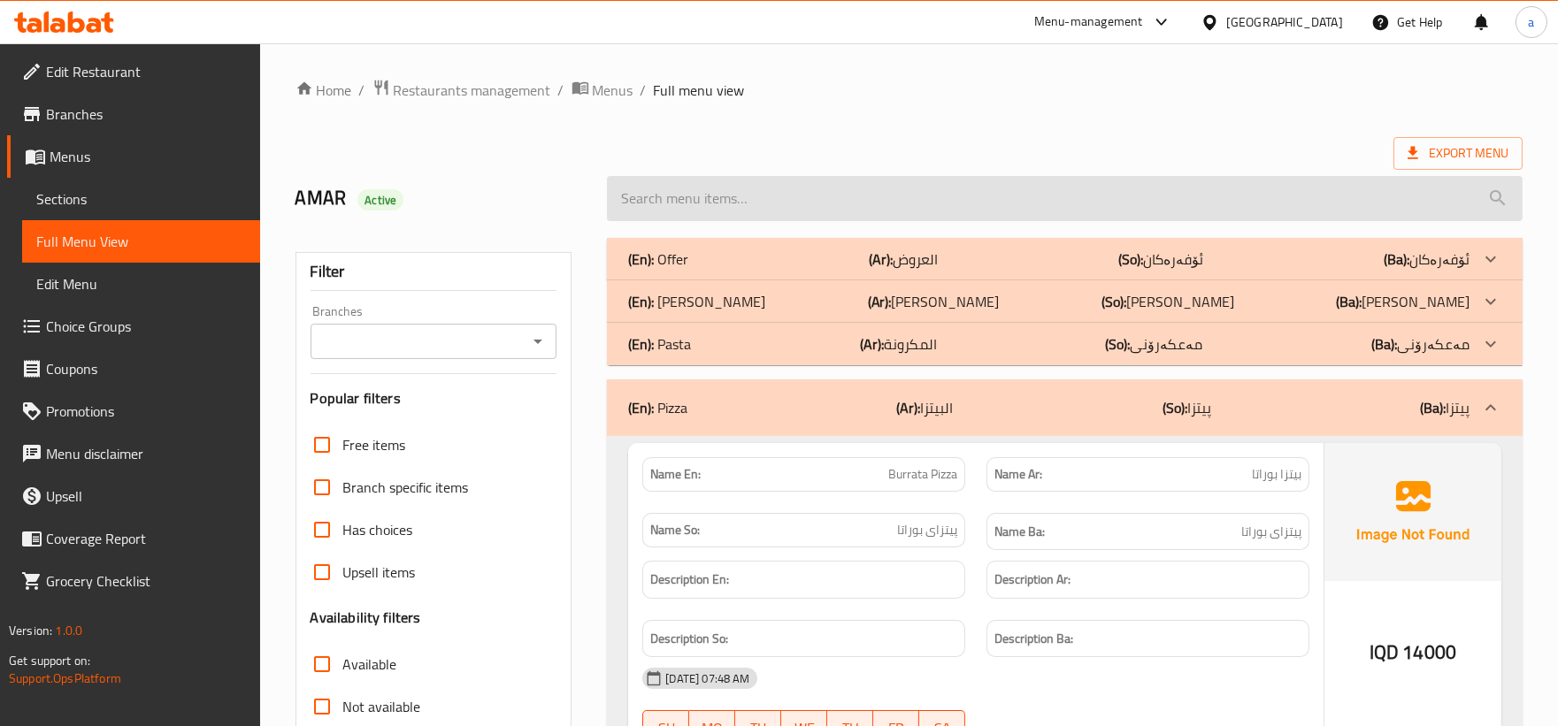
click at [766, 211] on input "search" at bounding box center [1064, 198] width 915 height 45
paste input "La Mafia Pizza"
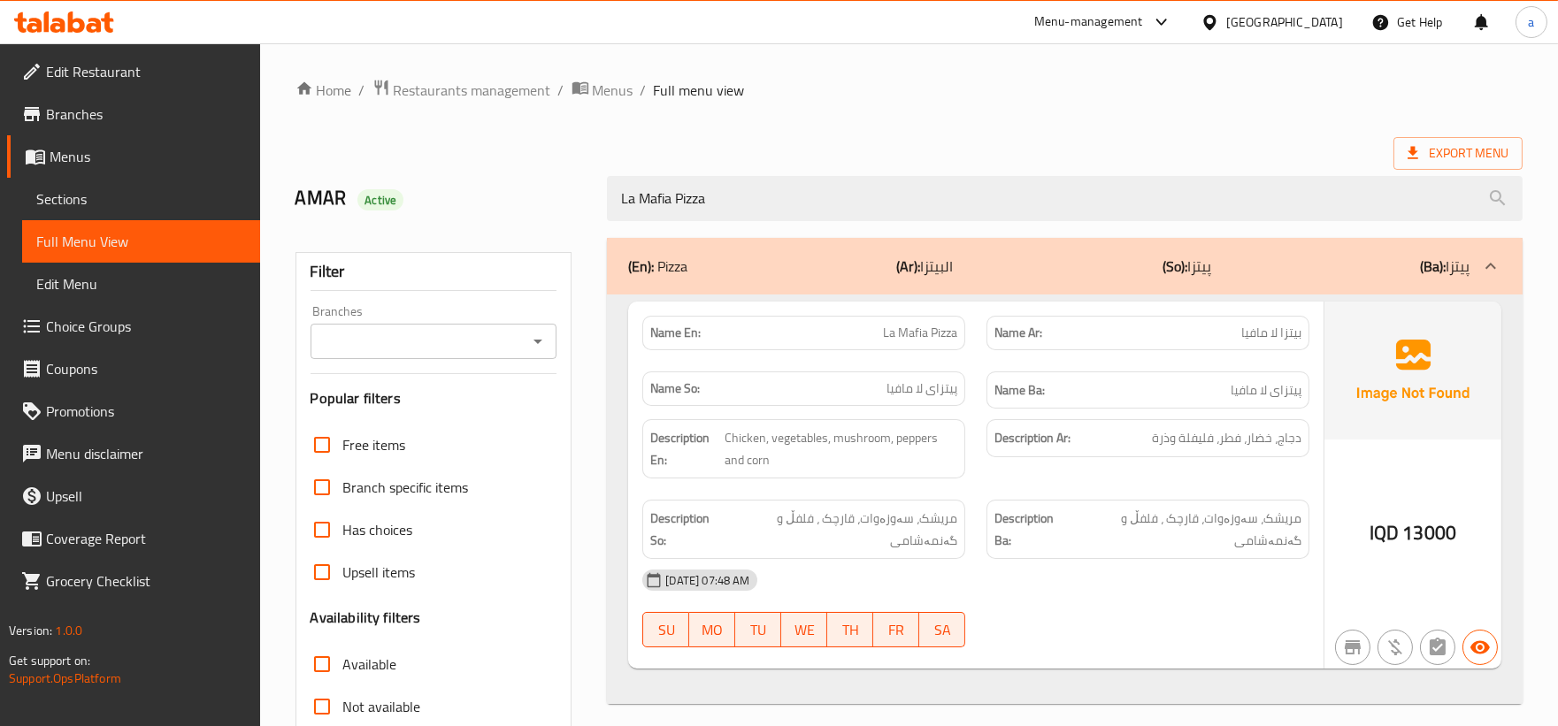
drag, startPoint x: 917, startPoint y: 201, endPoint x: 401, endPoint y: 198, distance: 516.6
click at [401, 198] on div "AMAR Active La Mafia Pizza" at bounding box center [909, 198] width 1248 height 79
paste input "Pineapple"
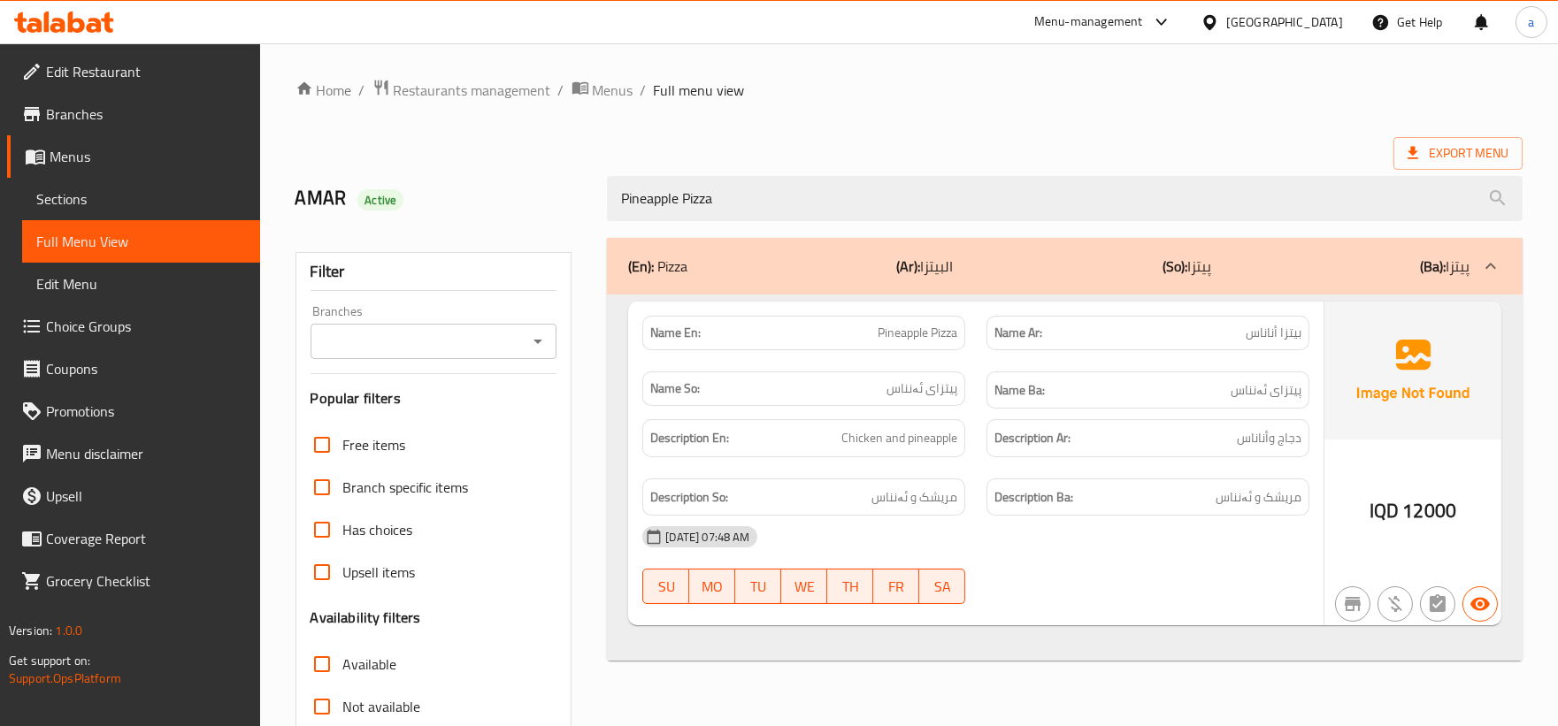
drag, startPoint x: 761, startPoint y: 196, endPoint x: 119, endPoint y: 222, distance: 642.7
click at [119, 222] on div "Edit Restaurant Branches Menus Sections Full Menu View Edit Menu Choice Groups …" at bounding box center [779, 492] width 1558 height 898
paste input "Bbq Chicken"
type input "Bbq Chicken Pizza"
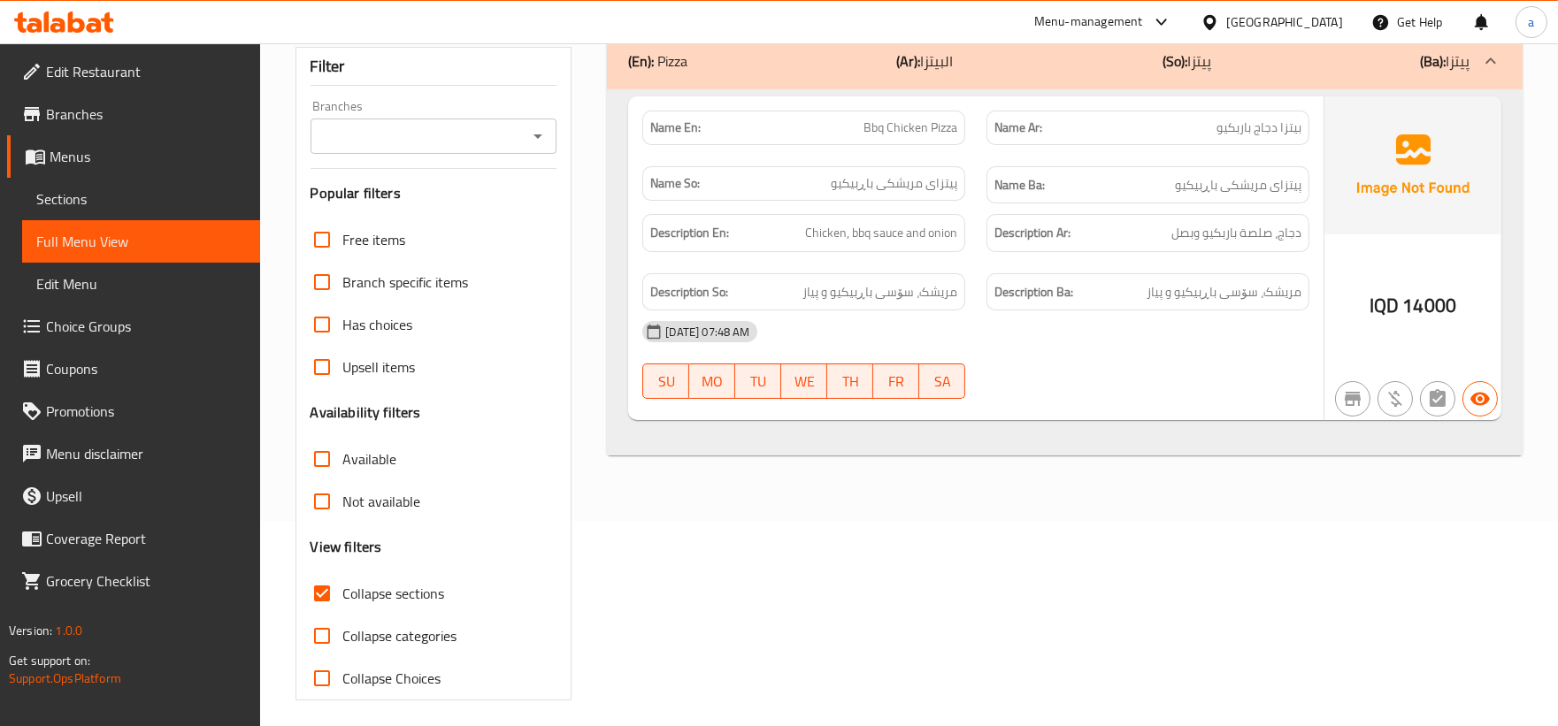
scroll to position [215, 0]
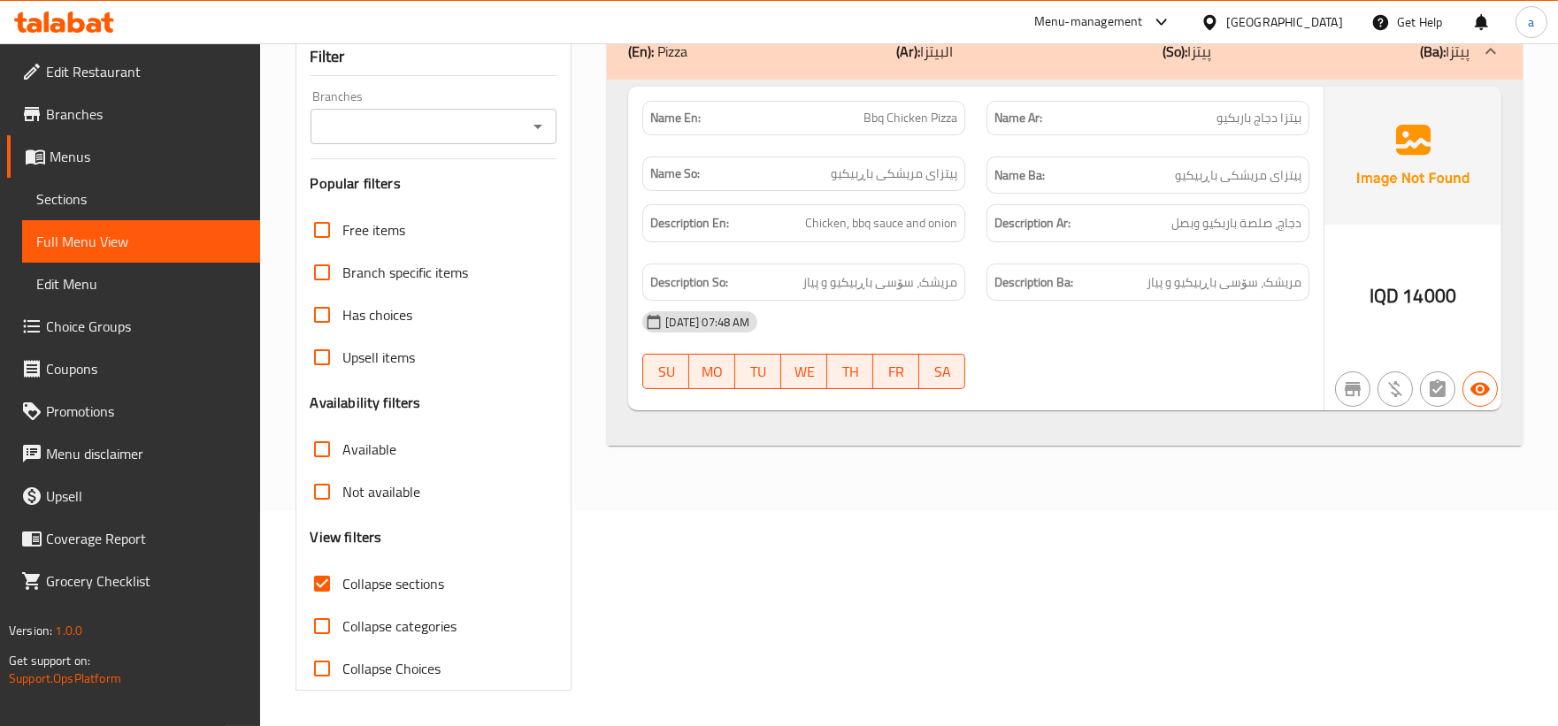
click at [327, 589] on input "Collapse sections" at bounding box center [322, 584] width 42 height 42
checkbox input "false"
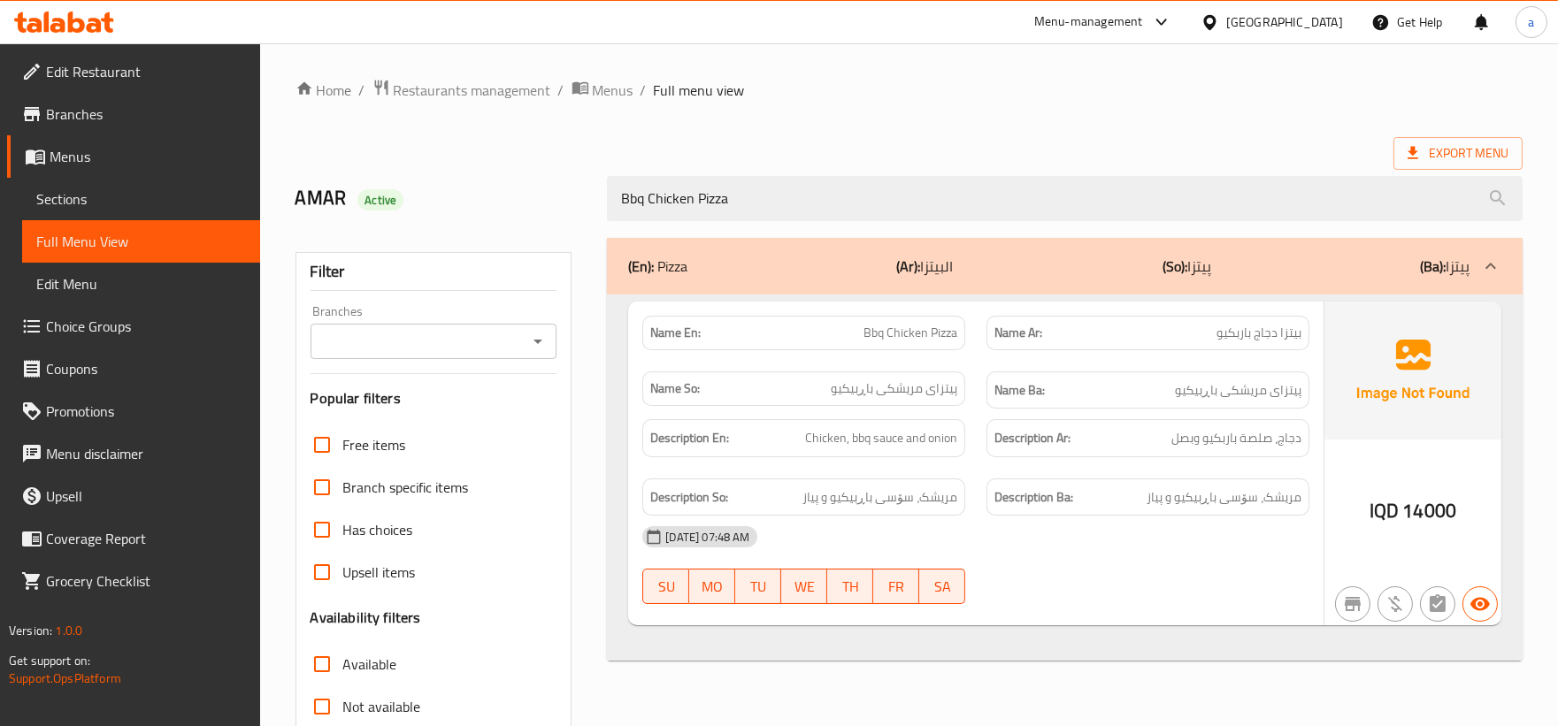
drag, startPoint x: 869, startPoint y: 191, endPoint x: 91, endPoint y: 266, distance: 782.0
click at [91, 266] on div "Edit Restaurant Branches Menus Sections Full Menu View Edit Menu Choice Groups …" at bounding box center [779, 492] width 1558 height 898
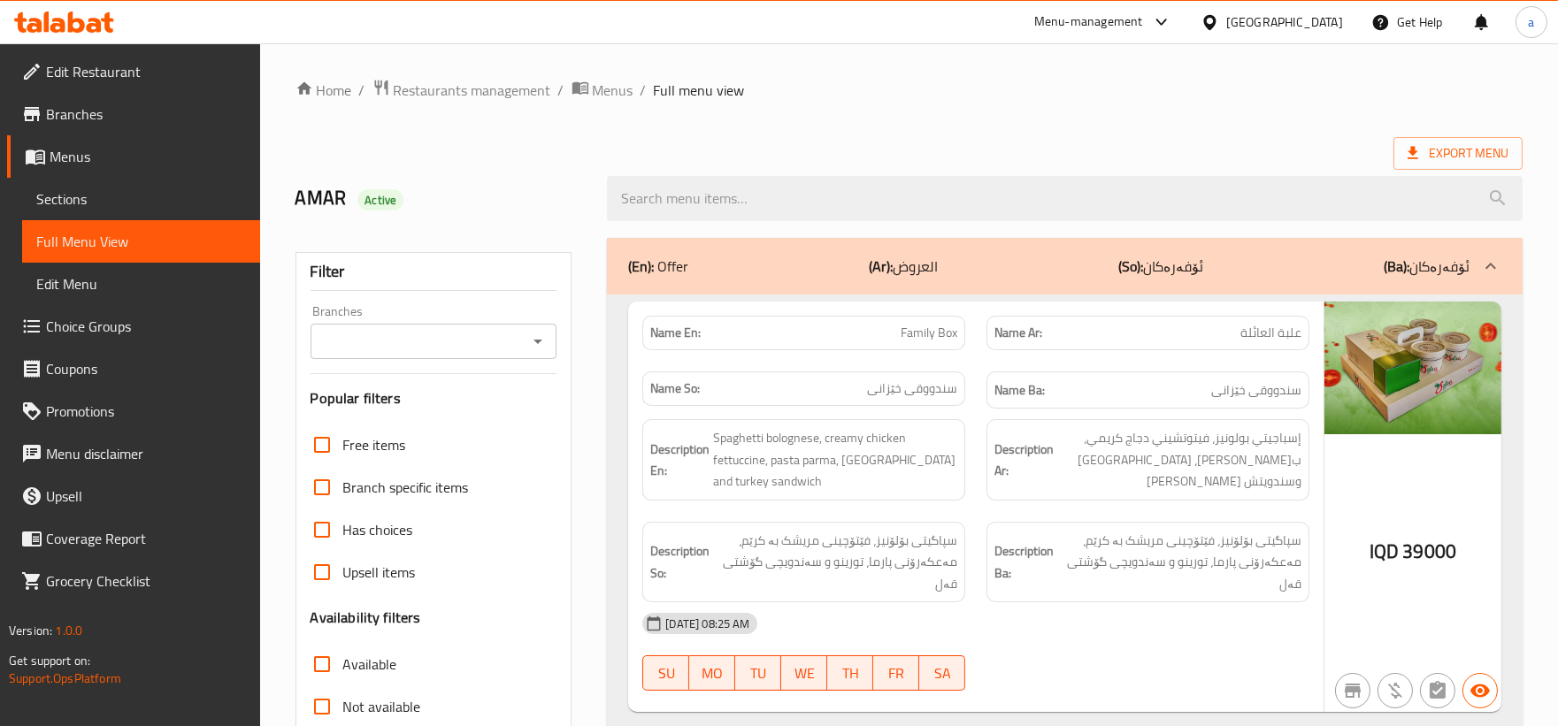
scroll to position [327, 0]
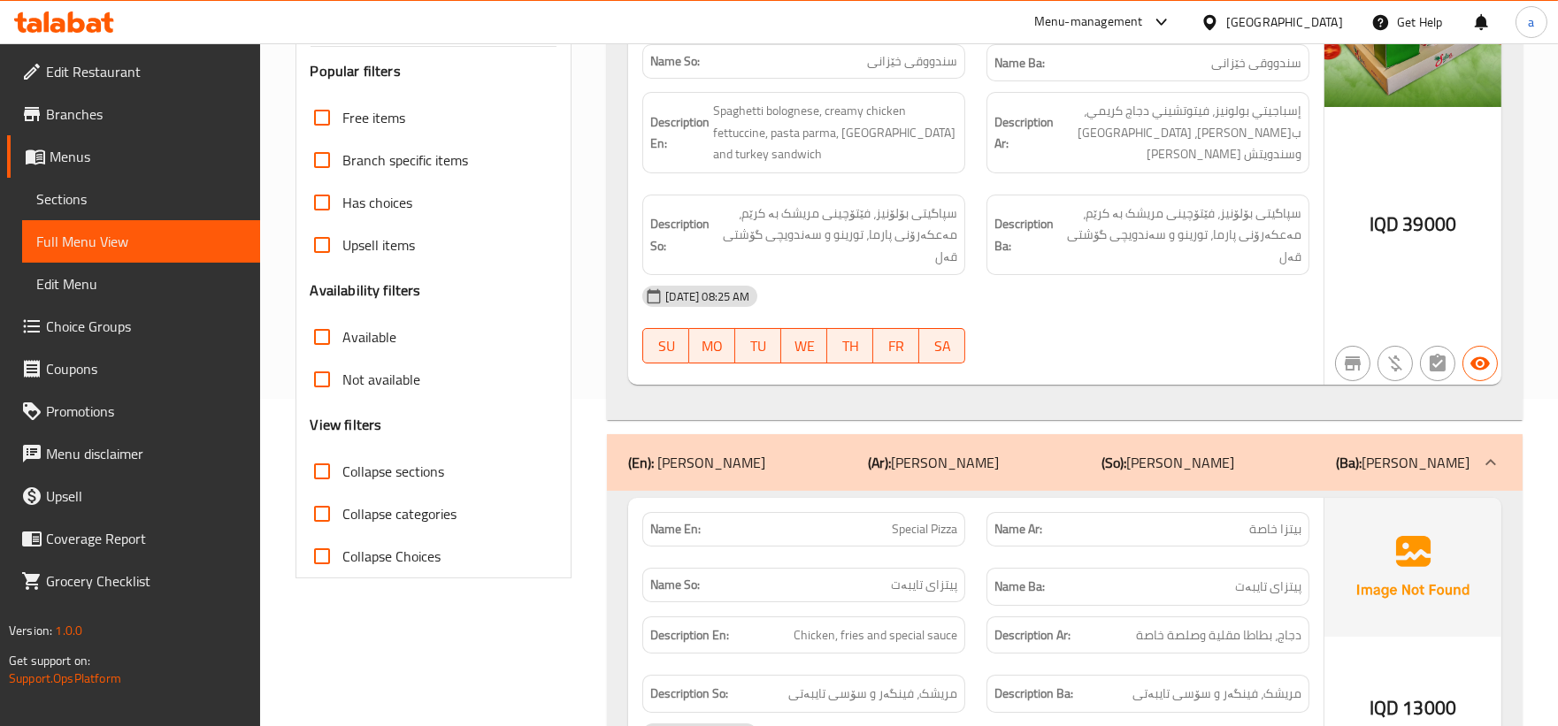
click at [313, 467] on input "Collapse sections" at bounding box center [322, 471] width 42 height 42
checkbox input "true"
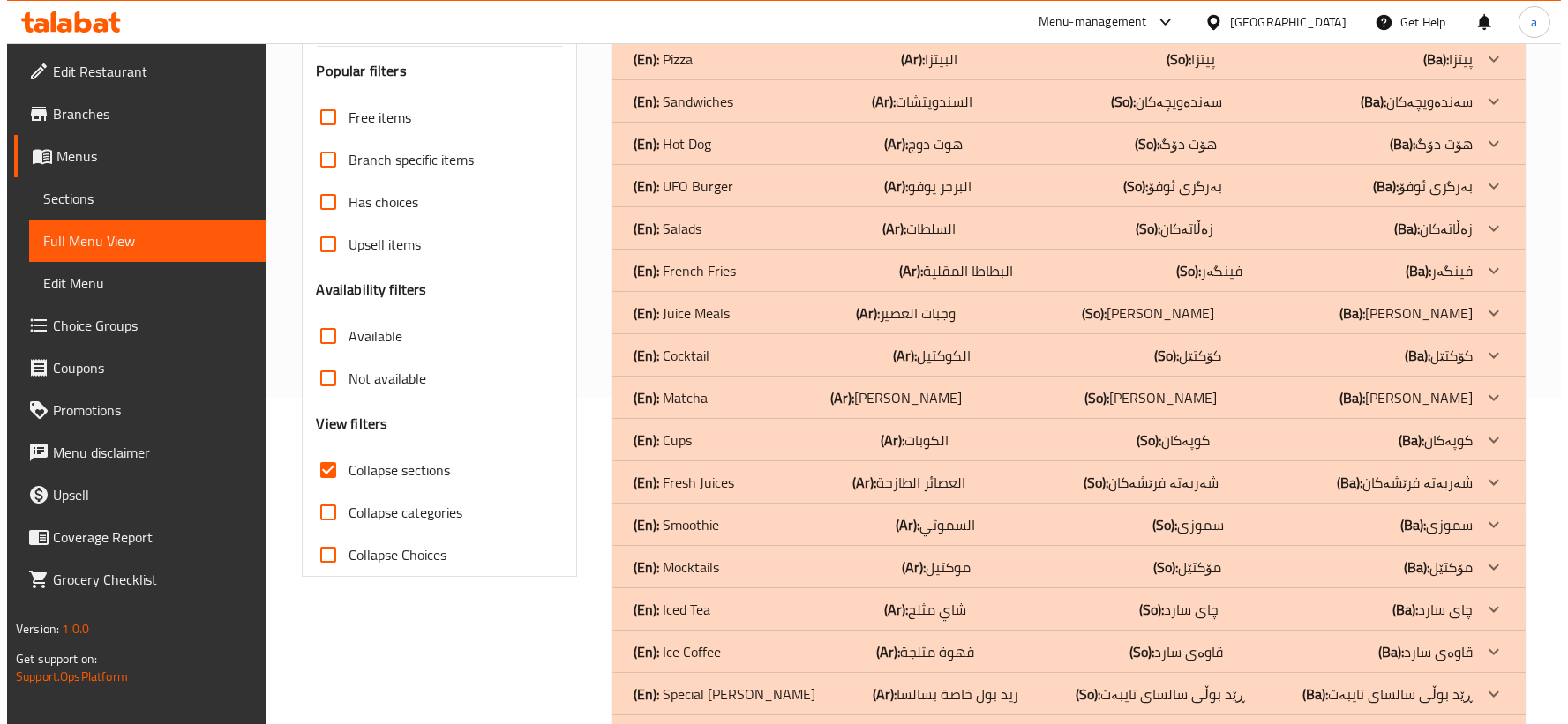
scroll to position [0, 0]
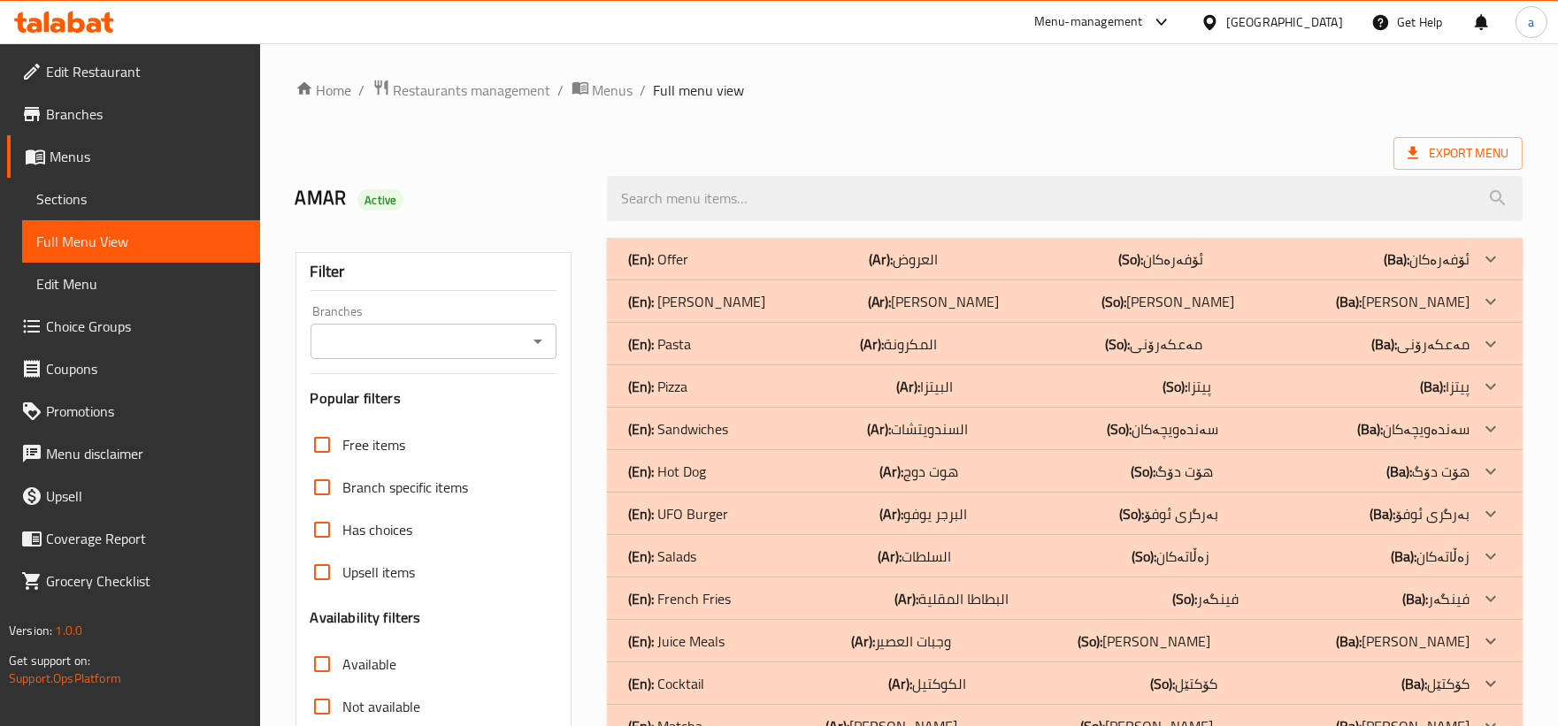
click at [778, 383] on div "(En): Pizza (Ar): البيتزا (So): پیتزا (Ba): پیتزا" at bounding box center [1048, 386] width 841 height 21
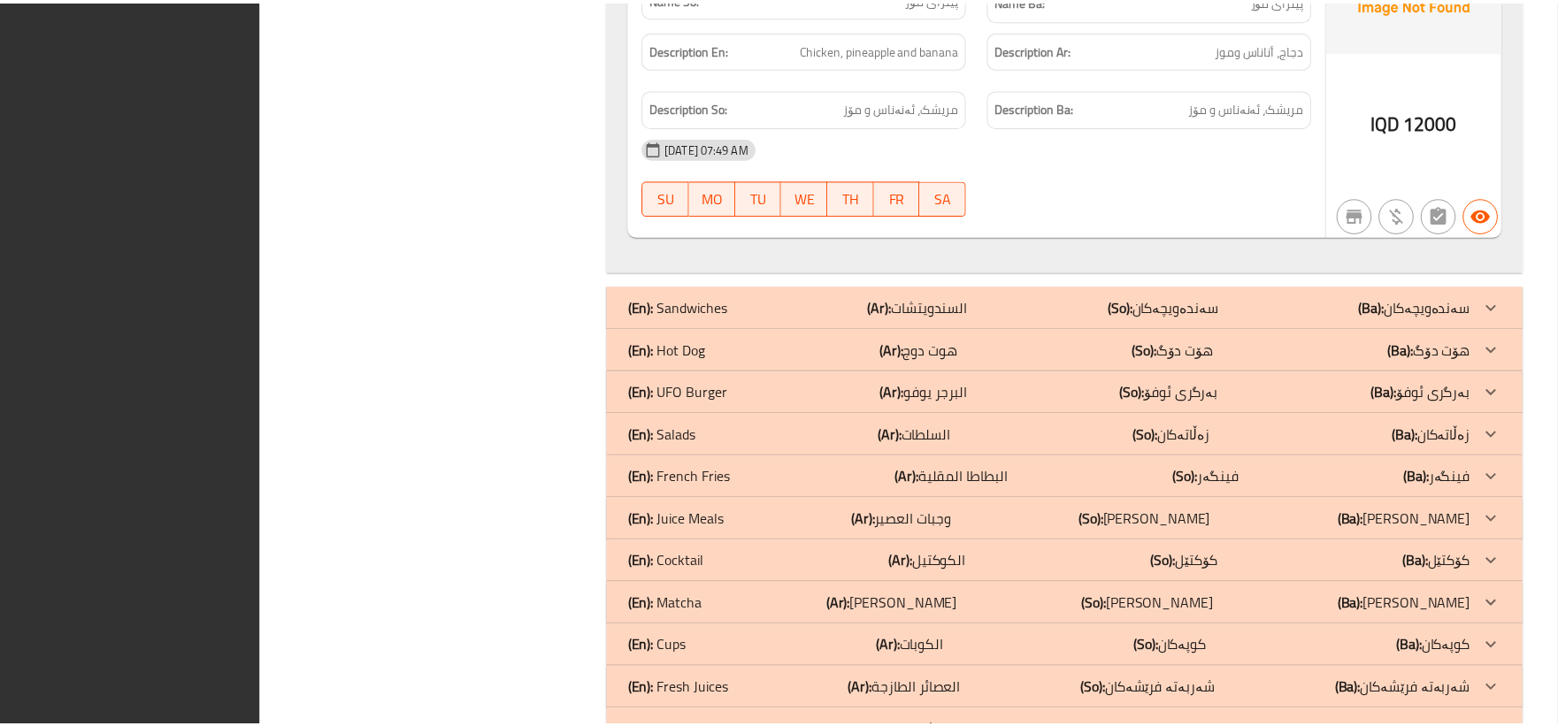
scroll to position [8648, 0]
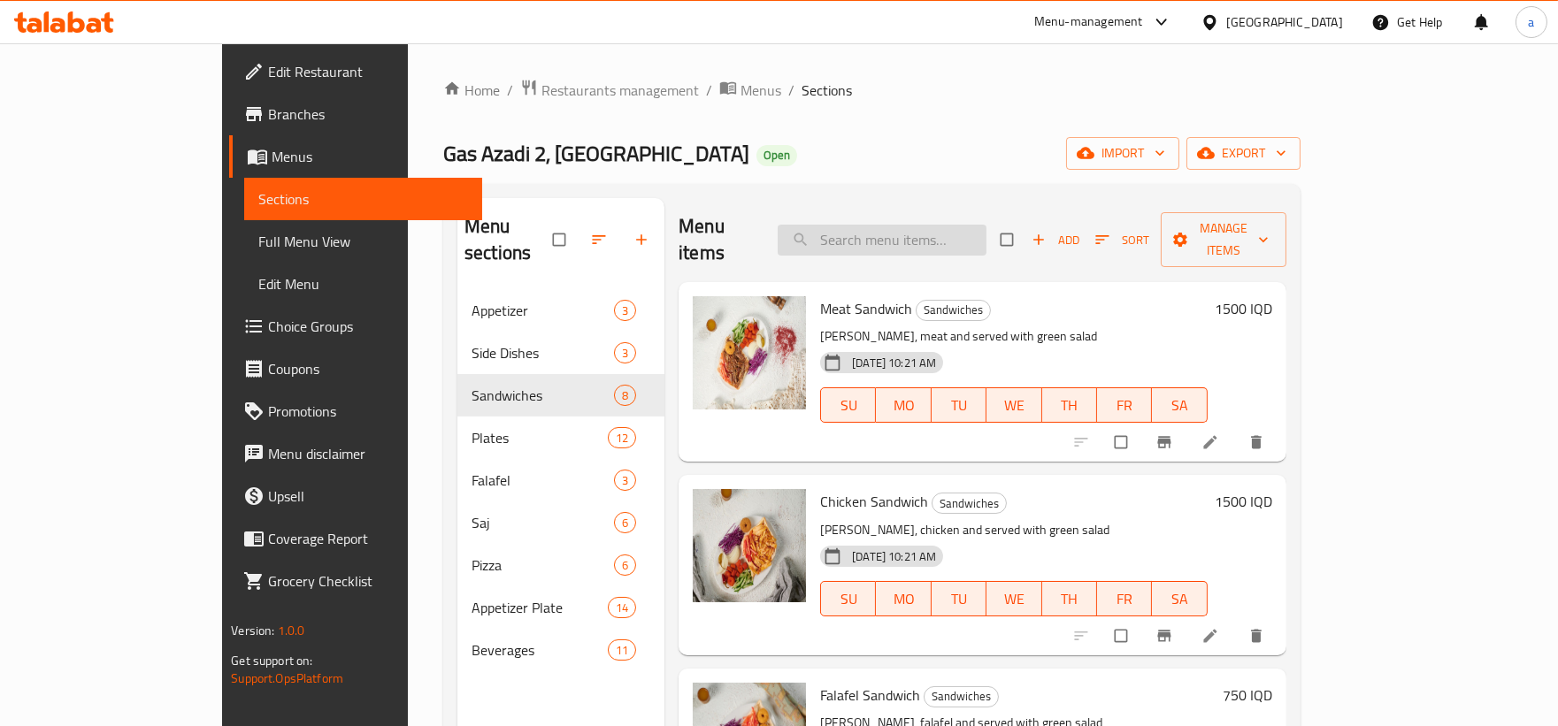
click at [927, 236] on input "search" at bounding box center [881, 240] width 209 height 31
paste input "La Mafia Pizza"
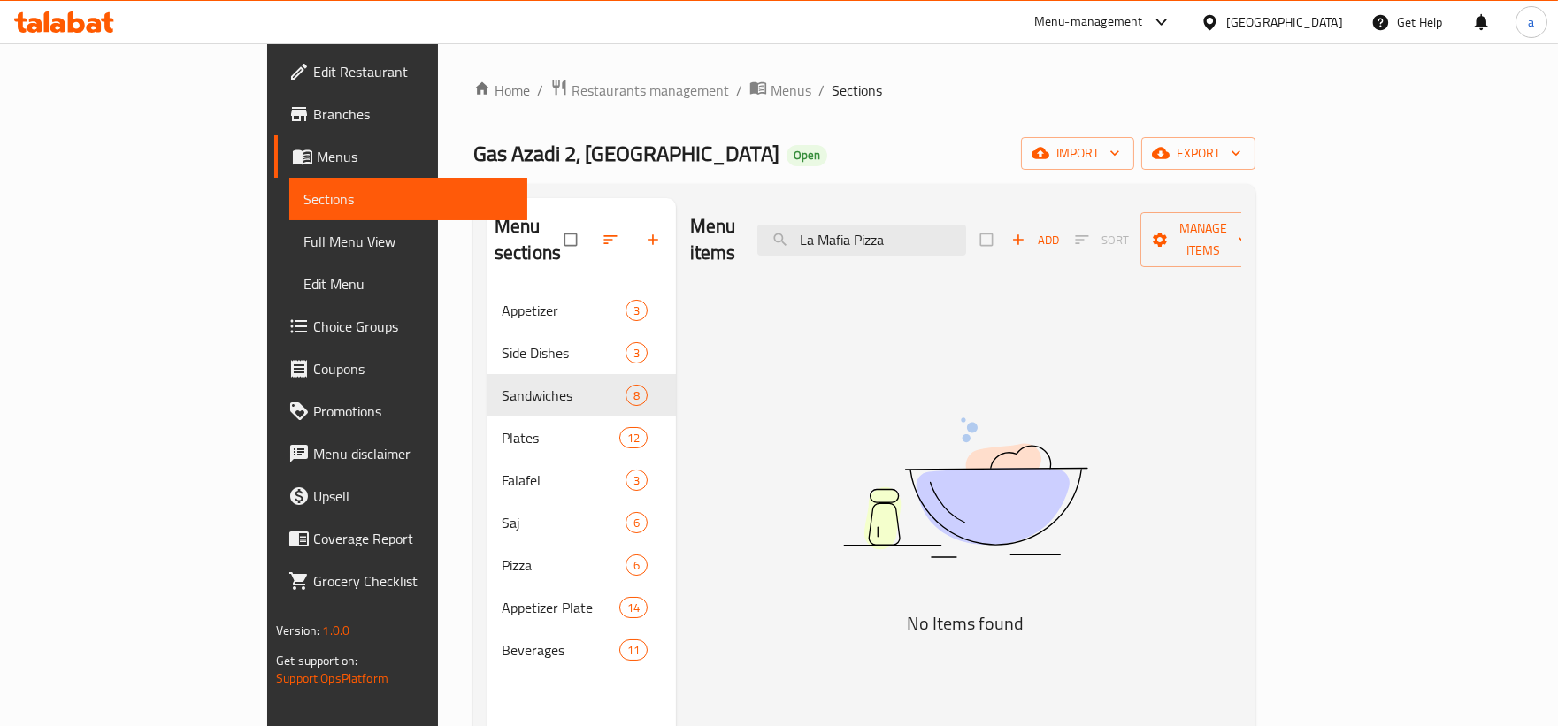
type input "La Mafia Pizza"
